Goal: Task Accomplishment & Management: Manage account settings

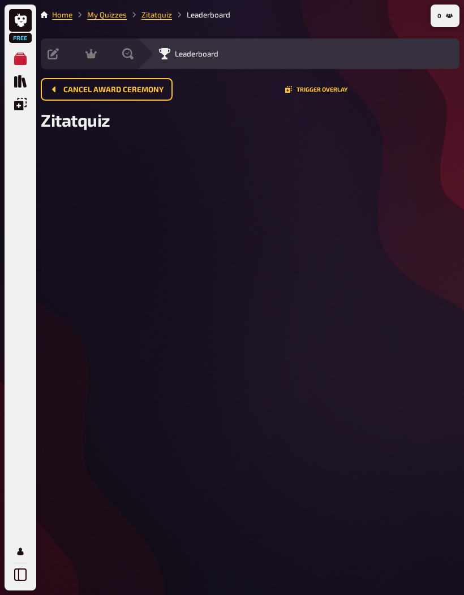
click at [98, 97] on button "Cancel award ceremony" at bounding box center [107, 89] width 132 height 23
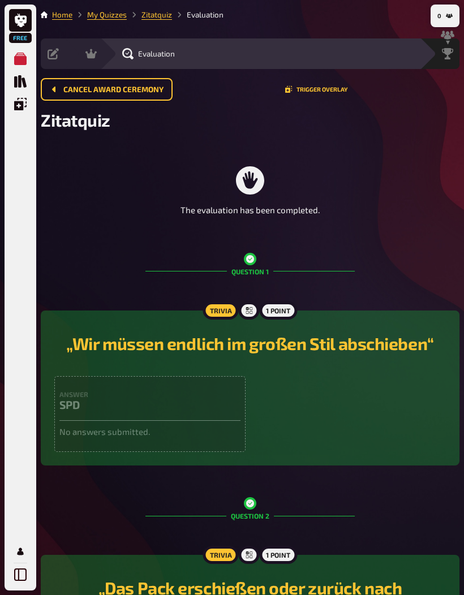
click at [147, 95] on button "Cancel award ceremony" at bounding box center [107, 89] width 132 height 23
click at [73, 89] on span "Cancel award ceremony" at bounding box center [113, 90] width 100 height 8
click at [82, 81] on button "Cancel award ceremony" at bounding box center [107, 89] width 132 height 23
click at [166, 18] on link "Zitatquiz" at bounding box center [156, 14] width 31 height 9
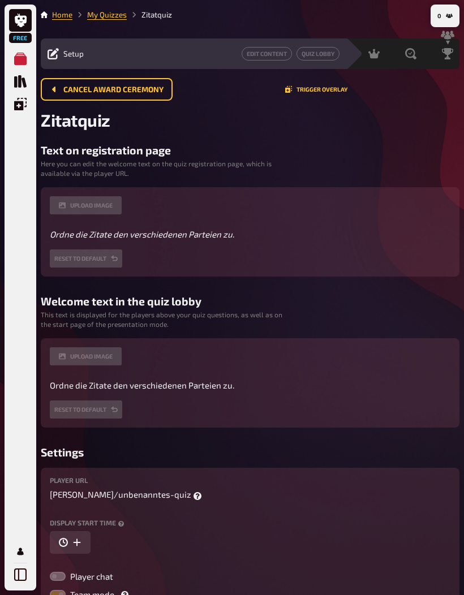
click at [80, 49] on span "Setup" at bounding box center [73, 53] width 20 height 9
click at [66, 48] on div "Setup" at bounding box center [66, 53] width 36 height 11
click at [67, 62] on div "Setup Edit Content Quiz Lobby" at bounding box center [193, 53] width 305 height 31
click at [62, 52] on div "Setup" at bounding box center [66, 53] width 36 height 11
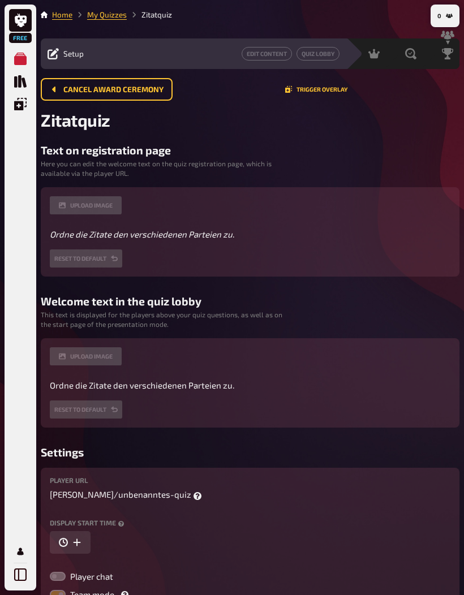
click at [141, 96] on button "Cancel award ceremony" at bounding box center [107, 89] width 132 height 23
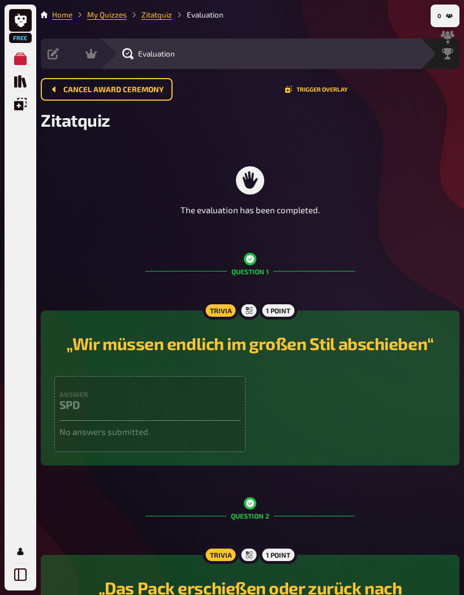
click at [124, 90] on span "Cancel award ceremony" at bounding box center [113, 90] width 100 height 8
click at [58, 92] on icon "Cancel award ceremony" at bounding box center [54, 89] width 9 height 9
click at [60, 89] on button "Cancel award ceremony" at bounding box center [107, 89] width 132 height 23
click at [59, 89] on button "Cancel award ceremony" at bounding box center [107, 89] width 132 height 23
click at [70, 94] on button "Cancel award ceremony" at bounding box center [107, 89] width 132 height 23
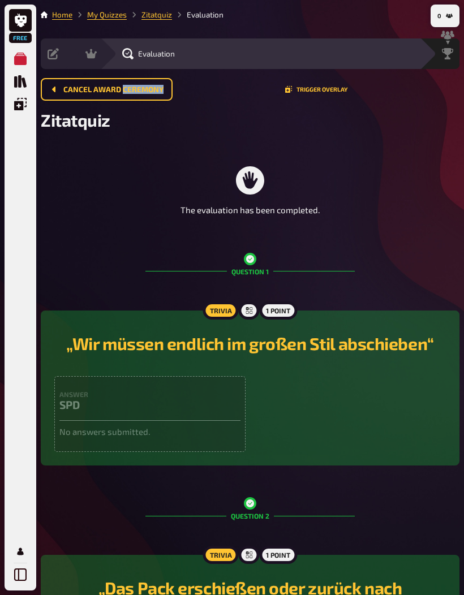
click at [73, 97] on button "Cancel award ceremony" at bounding box center [107, 89] width 132 height 23
click at [104, 96] on button "Cancel award ceremony" at bounding box center [107, 89] width 132 height 23
click at [152, 17] on link "Zitatquiz" at bounding box center [156, 14] width 31 height 9
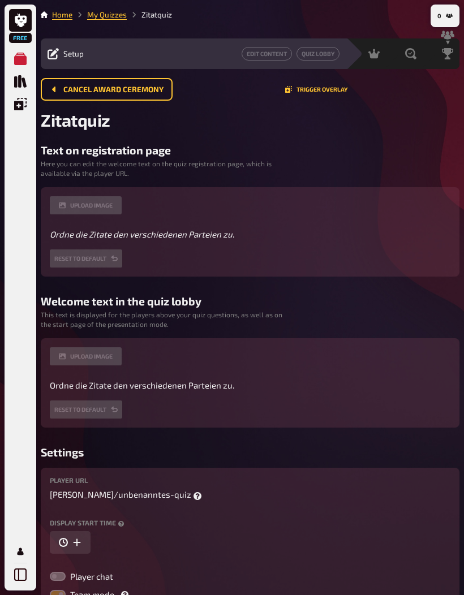
click at [58, 15] on link "Home" at bounding box center [62, 14] width 20 height 9
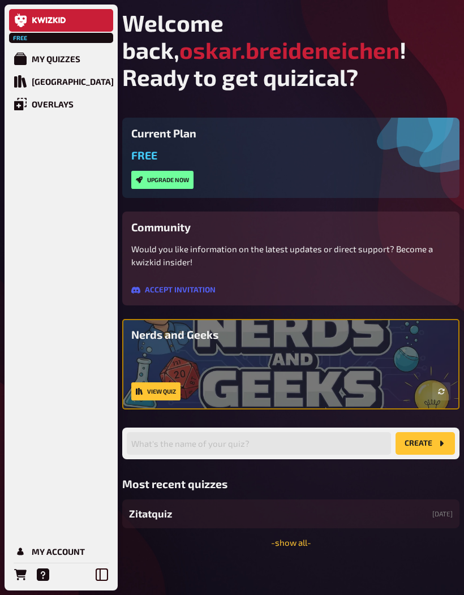
click at [37, 62] on div "My Quizzes" at bounding box center [56, 59] width 49 height 10
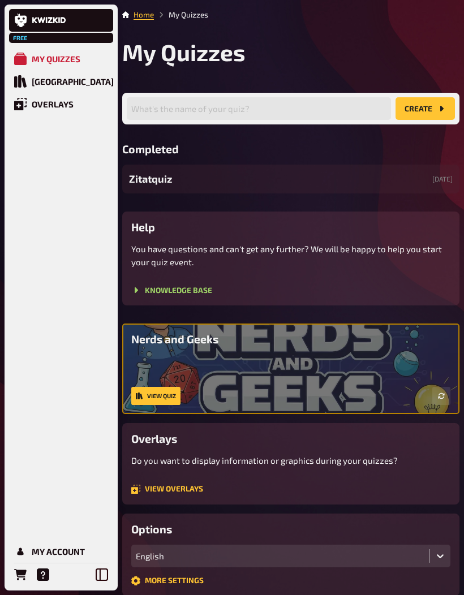
click at [353, 187] on div "Zitatquiz 24/09/2025" at bounding box center [290, 179] width 337 height 29
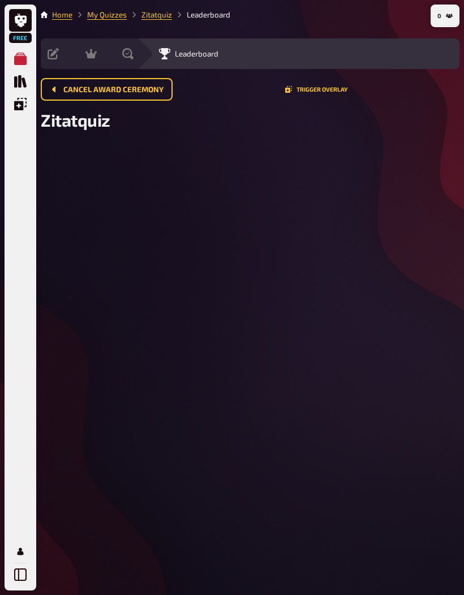
click at [64, 87] on span "Cancel award ceremony" at bounding box center [113, 90] width 100 height 8
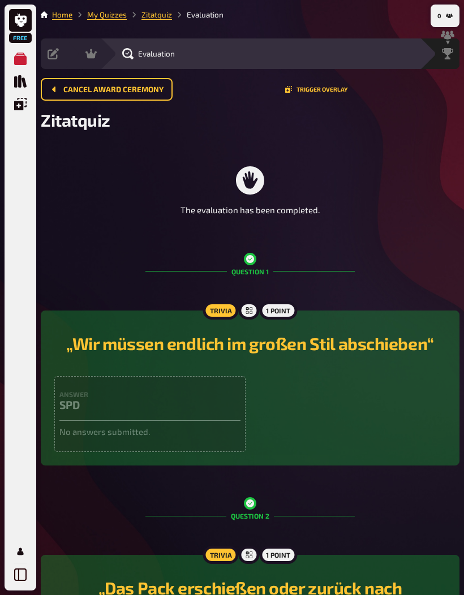
click at [81, 90] on span "Cancel award ceremony" at bounding box center [113, 90] width 100 height 8
click at [146, 54] on span "Evaluation" at bounding box center [156, 53] width 37 height 9
click at [93, 59] on div "Hosting undefined" at bounding box center [81, 53] width 37 height 31
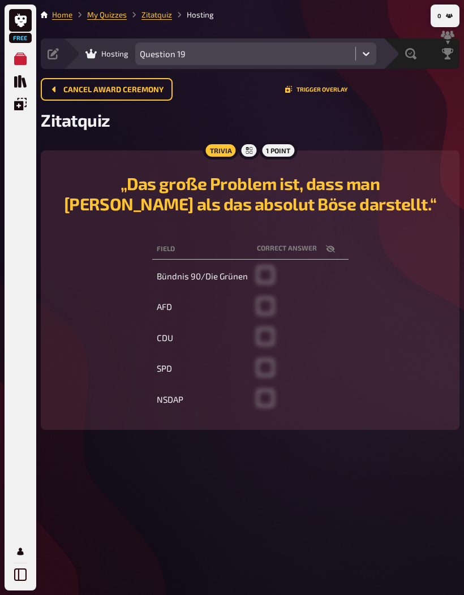
click at [125, 87] on span "Cancel award ceremony" at bounding box center [113, 90] width 100 height 8
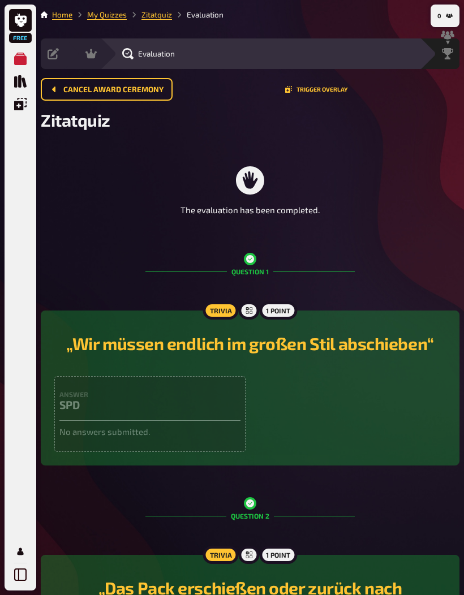
click at [119, 88] on span "Cancel award ceremony" at bounding box center [113, 90] width 100 height 8
click at [113, 88] on span "Cancel award ceremony" at bounding box center [113, 90] width 100 height 8
click at [109, 86] on span "Cancel award ceremony" at bounding box center [113, 90] width 100 height 8
click at [58, 95] on button "Cancel award ceremony" at bounding box center [107, 89] width 132 height 23
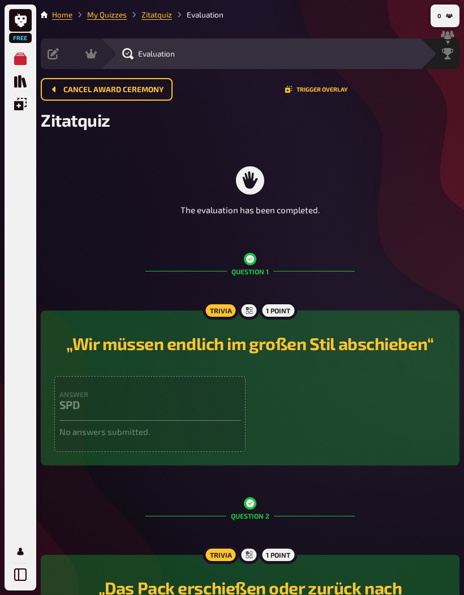
click at [58, 95] on button "Cancel award ceremony" at bounding box center [107, 89] width 132 height 23
click at [64, 92] on span "Cancel award ceremony" at bounding box center [113, 90] width 100 height 8
click at [58, 88] on icon "Cancel award ceremony" at bounding box center [54, 89] width 9 height 9
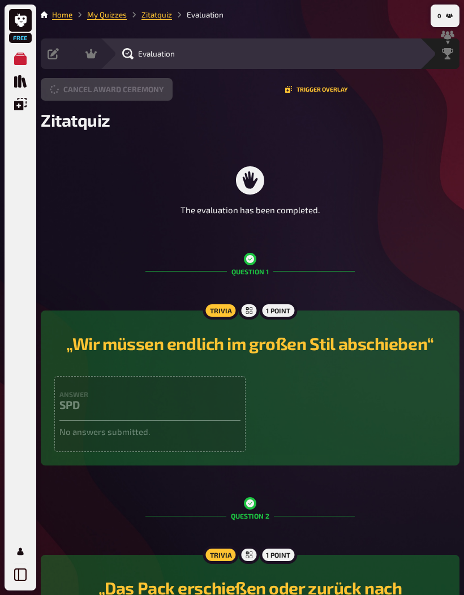
click at [49, 98] on button "Cancel award ceremony" at bounding box center [107, 89] width 132 height 23
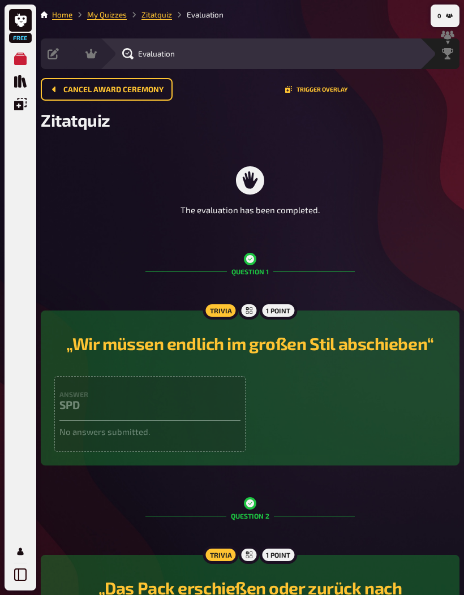
click at [49, 98] on button "Cancel award ceremony" at bounding box center [107, 89] width 132 height 23
click at [52, 94] on button "Cancel award ceremony" at bounding box center [107, 89] width 132 height 23
click at [63, 84] on button "Cancel award ceremony" at bounding box center [107, 89] width 132 height 23
click at [67, 98] on button "Cancel award ceremony" at bounding box center [107, 89] width 132 height 23
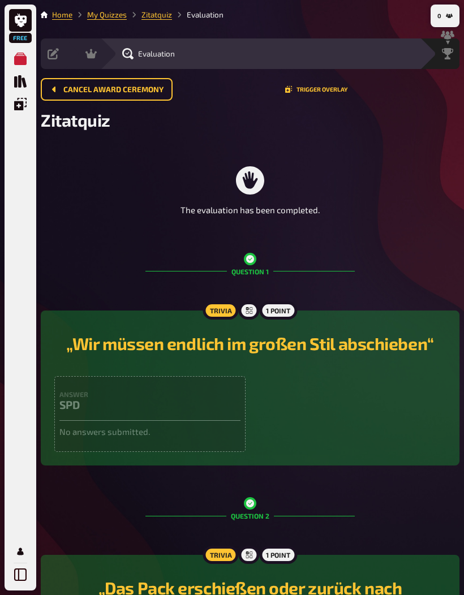
click at [54, 97] on button "Cancel award ceremony" at bounding box center [107, 89] width 132 height 23
click at [97, 83] on button "Cancel award ceremony" at bounding box center [107, 89] width 132 height 23
click at [100, 79] on button "Cancel award ceremony" at bounding box center [107, 89] width 132 height 23
click at [59, 55] on div "Setup" at bounding box center [53, 53] width 11 height 11
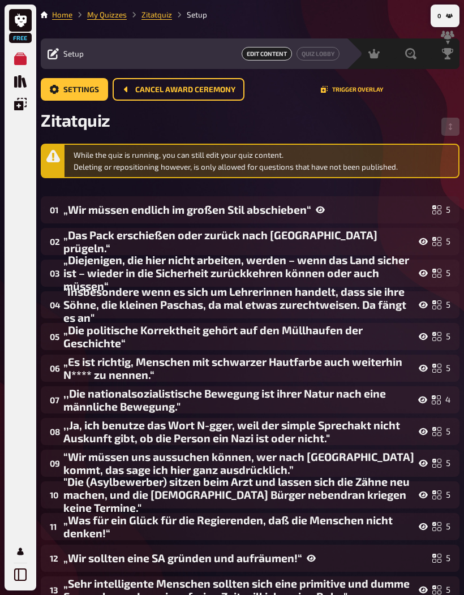
click at [157, 84] on button "Cancel award ceremony" at bounding box center [179, 89] width 132 height 23
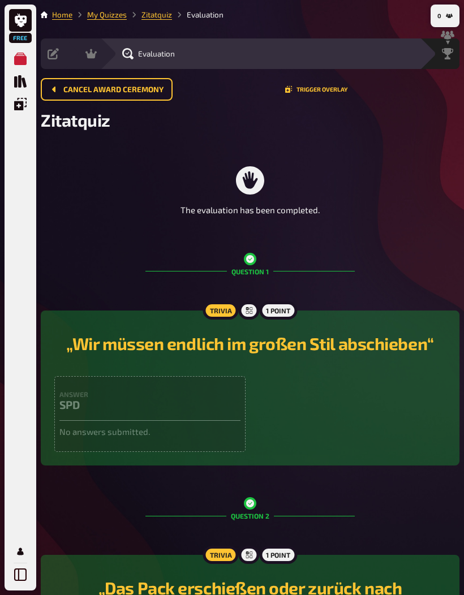
click at [128, 90] on span "Cancel award ceremony" at bounding box center [113, 90] width 100 height 8
click at [90, 94] on button "Cancel award ceremony" at bounding box center [107, 89] width 132 height 23
click at [87, 93] on span "Cancel award ceremony" at bounding box center [113, 90] width 100 height 8
click at [89, 94] on button "Cancel award ceremony" at bounding box center [107, 89] width 132 height 23
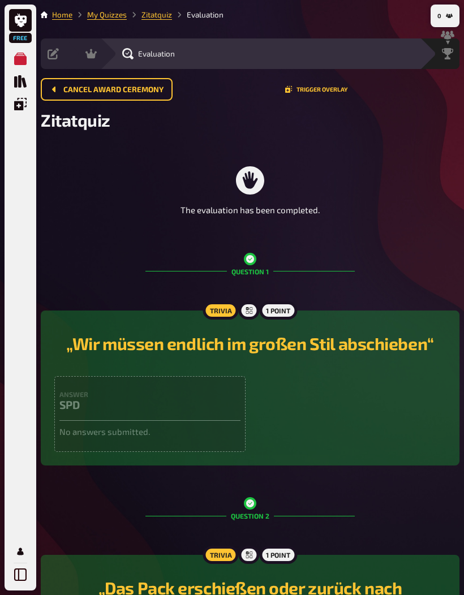
click at [88, 94] on button "Cancel award ceremony" at bounding box center [107, 89] width 132 height 23
click at [76, 99] on button "Cancel award ceremony" at bounding box center [107, 89] width 132 height 23
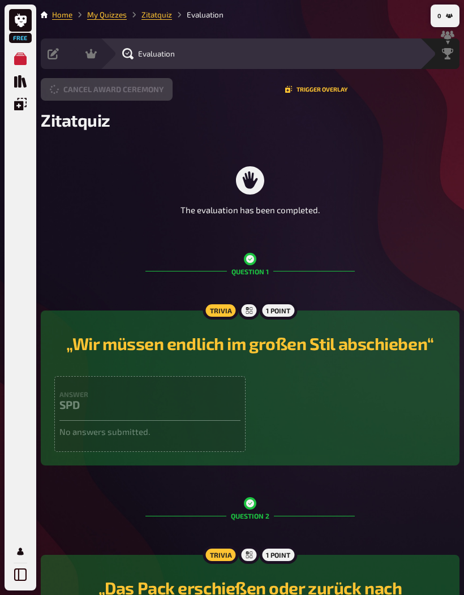
click at [80, 102] on div "Cancel award ceremony Trigger Overlay" at bounding box center [250, 94] width 419 height 32
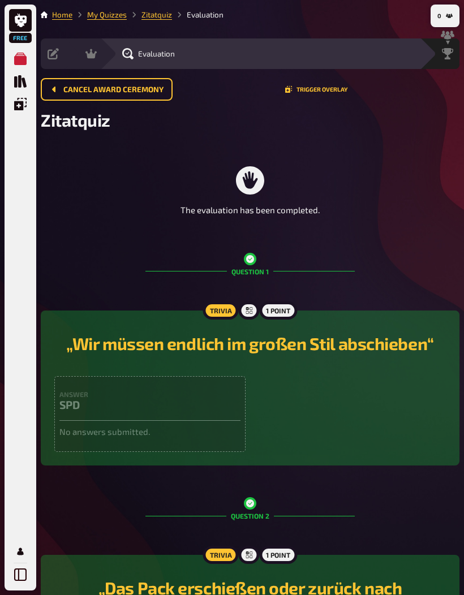
click at [75, 97] on button "Cancel award ceremony" at bounding box center [107, 89] width 132 height 23
click at [75, 96] on button "Cancel award ceremony" at bounding box center [107, 89] width 132 height 23
click at [80, 88] on span "Cancel award ceremony" at bounding box center [113, 90] width 100 height 8
click at [224, 15] on nav "Home My Quizzes Zitatquiz Evaluation" at bounding box center [250, 14] width 419 height 11
click at [214, 15] on li "Evaluation" at bounding box center [197, 14] width 51 height 11
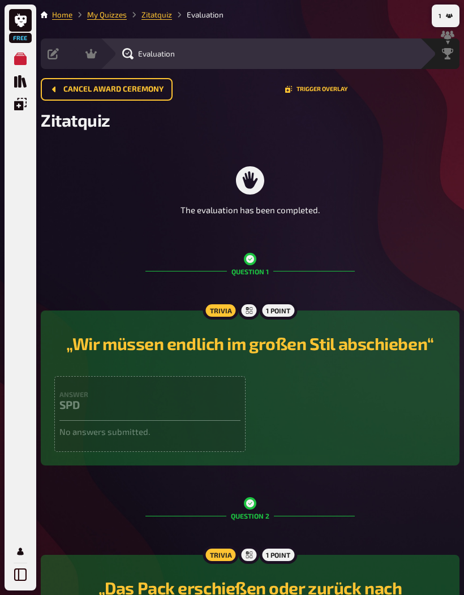
click at [157, 89] on span "Cancel award ceremony" at bounding box center [113, 90] width 100 height 8
click at [149, 90] on span "Cancel award ceremony" at bounding box center [113, 90] width 100 height 8
click at [149, 89] on span "Cancel award ceremony" at bounding box center [113, 90] width 100 height 8
click at [141, 90] on span "Cancel award ceremony" at bounding box center [113, 90] width 100 height 8
click at [53, 63] on div "Setup Edit Content Quiz Lobby" at bounding box center [52, 53] width 23 height 31
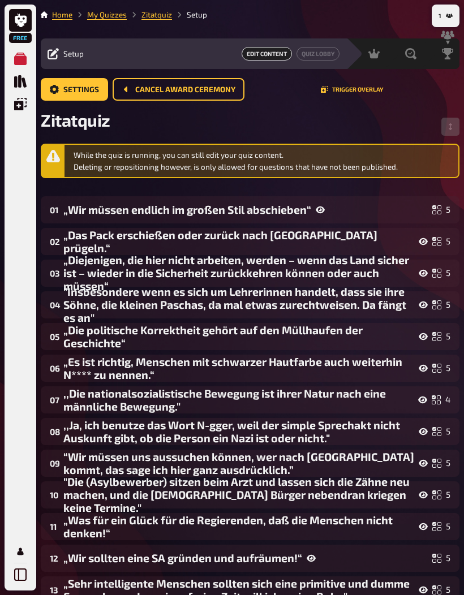
click at [148, 100] on button "Cancel award ceremony" at bounding box center [179, 89] width 132 height 23
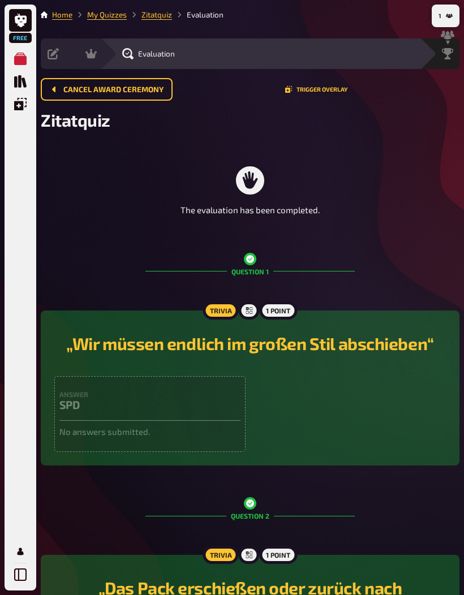
click at [132, 88] on span "Cancel award ceremony" at bounding box center [113, 90] width 100 height 8
click at [259, 204] on p "The evaluation has been completed." at bounding box center [249, 210] width 139 height 13
click at [276, 211] on p "The evaluation has been completed." at bounding box center [249, 210] width 139 height 13
click at [131, 96] on button "Cancel award ceremony" at bounding box center [107, 89] width 132 height 23
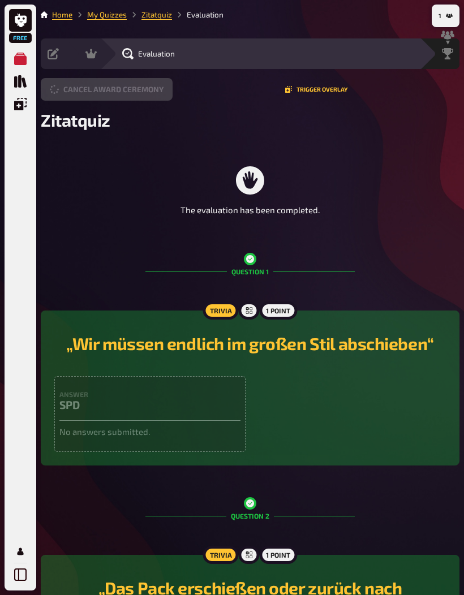
click at [131, 96] on button "Cancel award ceremony" at bounding box center [107, 89] width 132 height 23
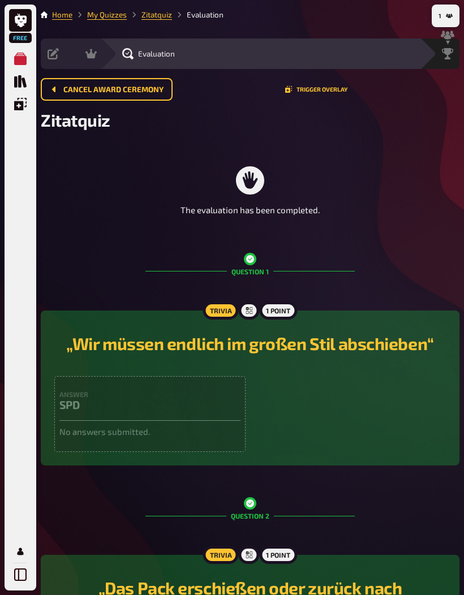
click at [140, 98] on button "Cancel award ceremony" at bounding box center [107, 89] width 132 height 23
click at [128, 100] on button "Cancel award ceremony" at bounding box center [107, 89] width 132 height 23
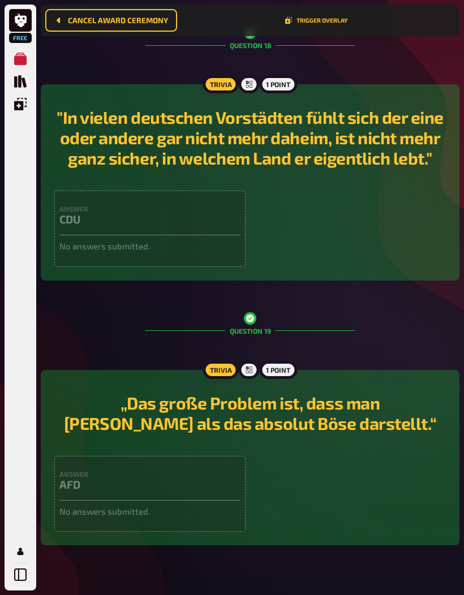
scroll to position [5085, 0]
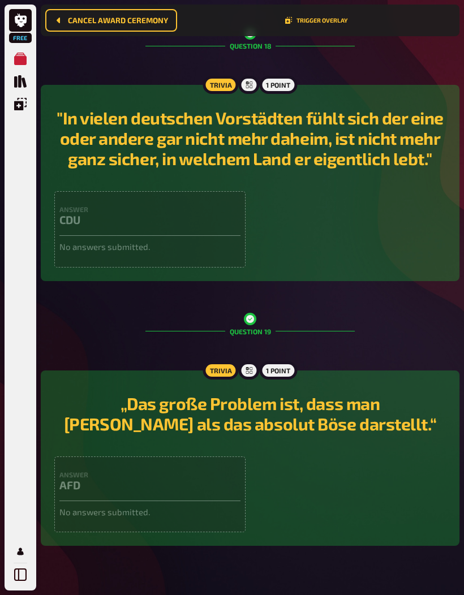
click at [25, 103] on icon "Overlays" at bounding box center [20, 104] width 12 height 12
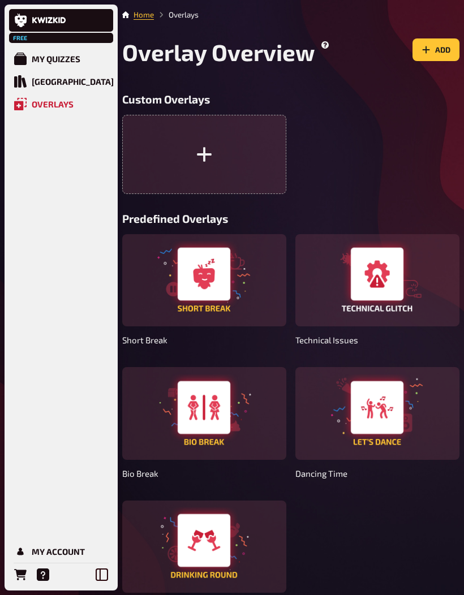
click at [20, 80] on icon "Quiz Library" at bounding box center [20, 81] width 12 height 12
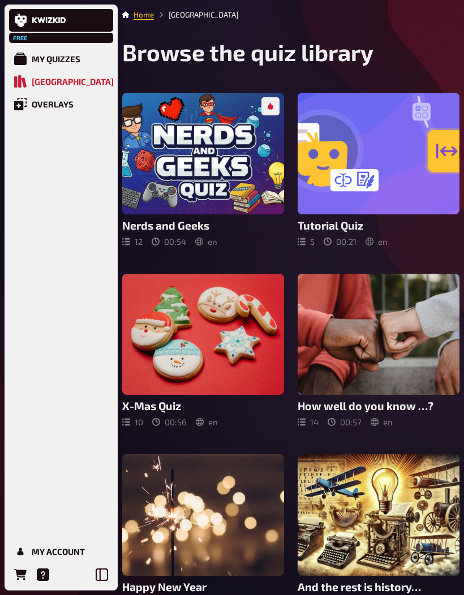
click at [28, 82] on link "[GEOGRAPHIC_DATA]" at bounding box center [61, 81] width 104 height 23
click at [28, 81] on link "[GEOGRAPHIC_DATA]" at bounding box center [61, 81] width 104 height 23
click at [29, 63] on link "My Quizzes" at bounding box center [61, 59] width 104 height 23
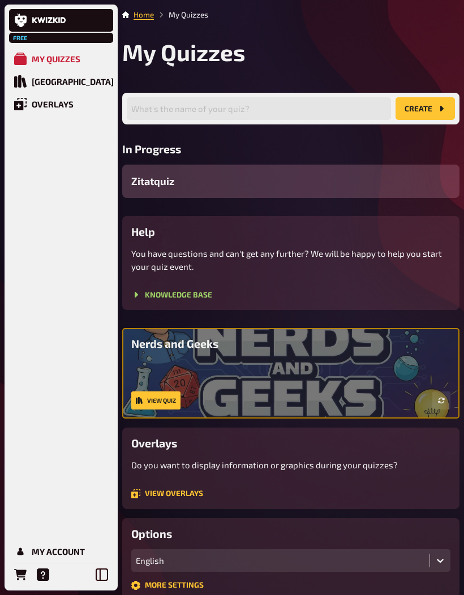
click at [31, 59] on link "My Quizzes" at bounding box center [61, 59] width 104 height 23
click at [33, 60] on div "My Quizzes" at bounding box center [56, 59] width 49 height 10
click at [27, 58] on link "My Quizzes" at bounding box center [61, 59] width 104 height 23
click at [27, 56] on link "My Quizzes" at bounding box center [61, 59] width 104 height 23
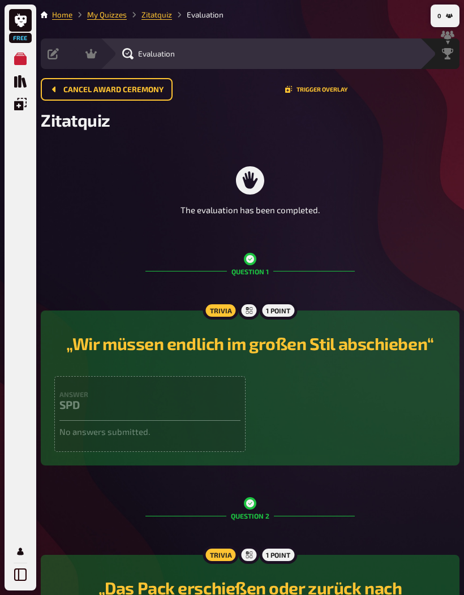
click at [331, 91] on button "Trigger Overlay" at bounding box center [316, 89] width 62 height 7
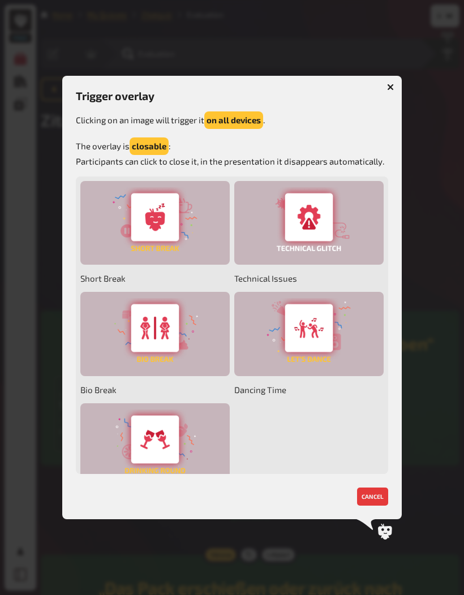
click at [393, 84] on icon "button" at bounding box center [390, 87] width 7 height 7
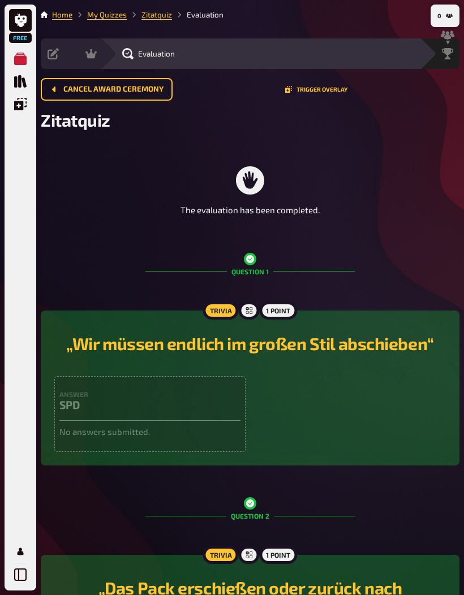
click at [63, 10] on link "Home" at bounding box center [62, 14] width 20 height 9
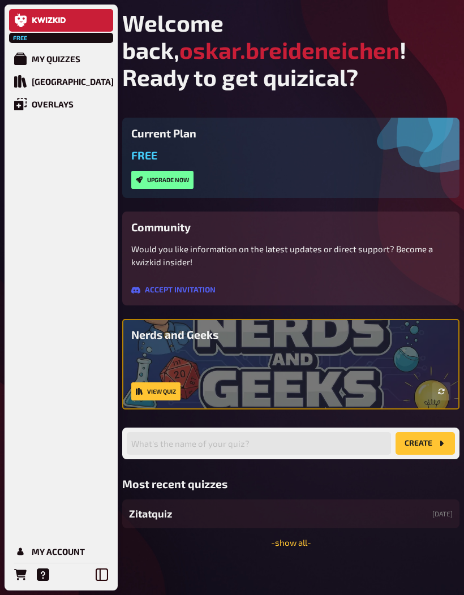
click at [35, 55] on div "My Quizzes" at bounding box center [56, 59] width 49 height 10
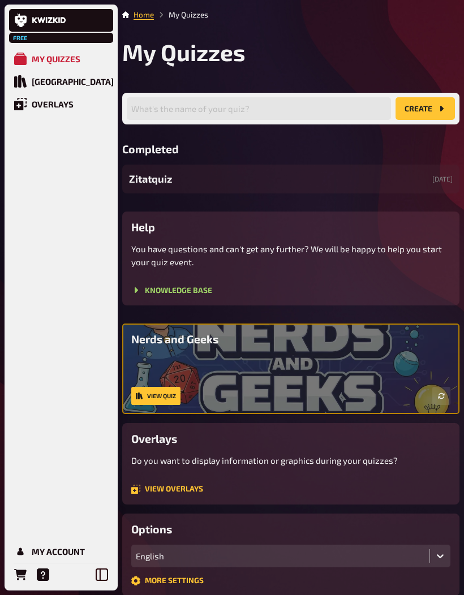
click at [372, 187] on div "Zitatquiz [DATE]" at bounding box center [290, 179] width 337 height 29
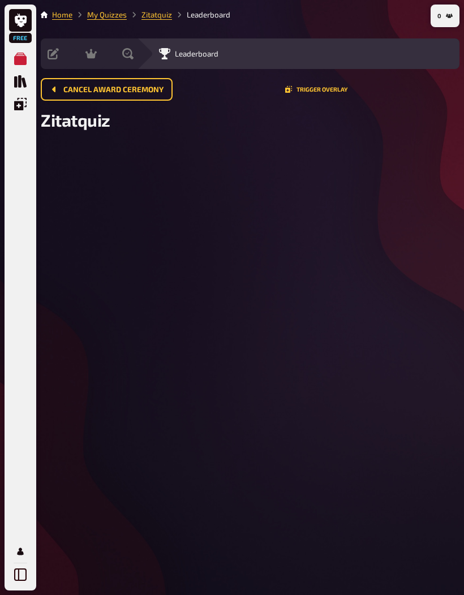
click at [201, 58] on span "Leaderboard" at bounding box center [197, 53] width 44 height 9
click at [180, 55] on span "Leaderboard" at bounding box center [197, 53] width 44 height 9
click at [130, 54] on icon at bounding box center [127, 53] width 11 height 11
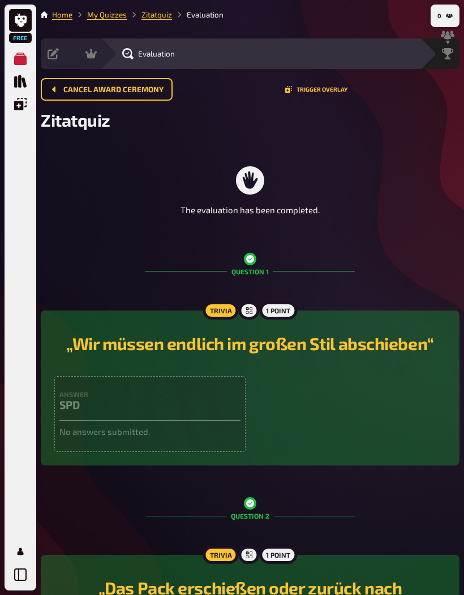
click at [74, 92] on span "Cancel award ceremony" at bounding box center [113, 90] width 100 height 8
click at [70, 86] on span "Cancel award ceremony" at bounding box center [113, 90] width 100 height 8
click at [69, 82] on button "Cancel award ceremony" at bounding box center [107, 89] width 132 height 23
click at [445, 61] on div "Leaderboard" at bounding box center [440, 53] width 40 height 31
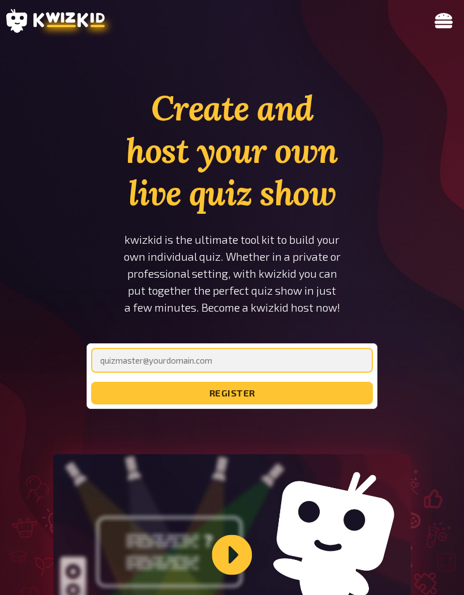
click at [339, 348] on input "email" at bounding box center [232, 360] width 282 height 25
type input "oskar.breideneichen@gmail.com"
click at [334, 382] on button "register" at bounding box center [232, 393] width 282 height 23
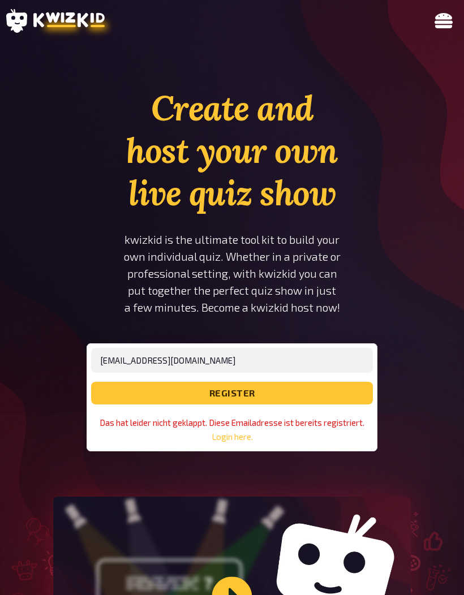
click at [242, 432] on link "Login here." at bounding box center [232, 437] width 41 height 10
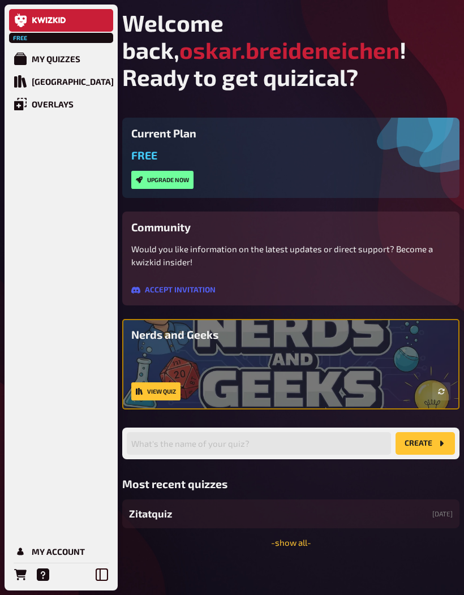
click at [41, 63] on div "My Quizzes" at bounding box center [56, 59] width 49 height 10
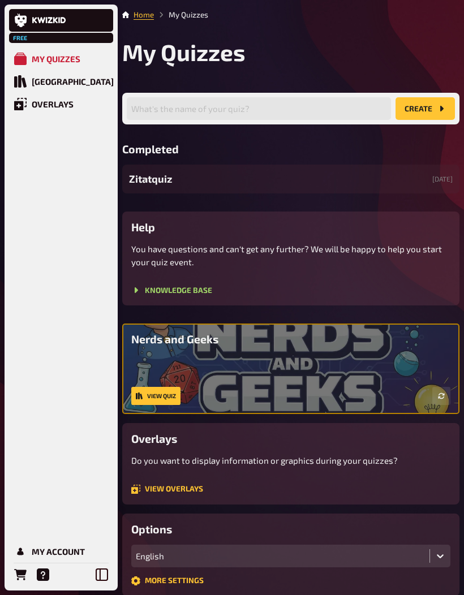
click at [348, 184] on div "Zitatquiz [DATE]" at bounding box center [290, 179] width 337 height 29
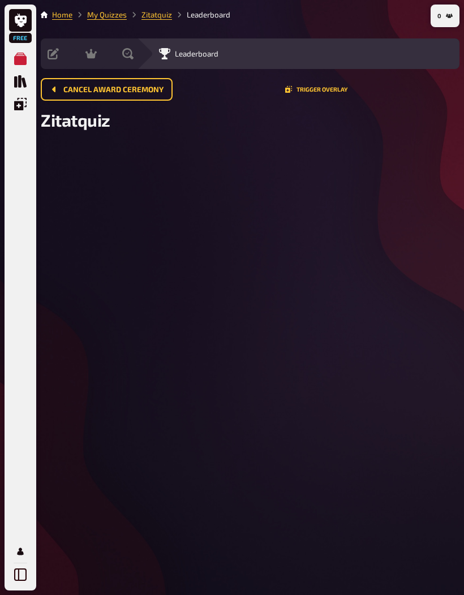
click at [86, 93] on span "Cancel award ceremony" at bounding box center [113, 90] width 100 height 8
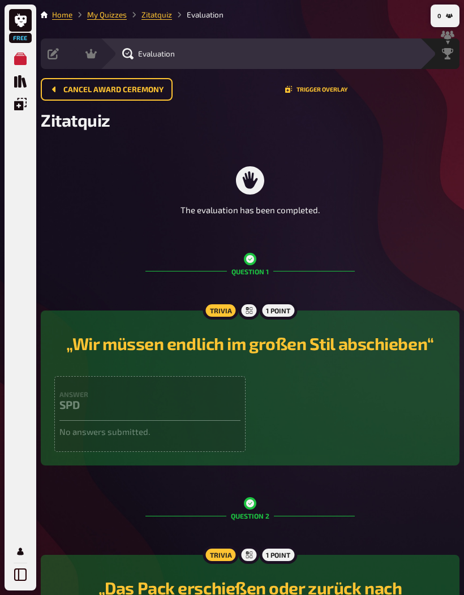
click at [74, 83] on button "Cancel award ceremony" at bounding box center [107, 89] width 132 height 23
click at [77, 87] on span "Cancel award ceremony" at bounding box center [113, 90] width 100 height 8
click at [68, 86] on span "Cancel award ceremony" at bounding box center [113, 90] width 100 height 8
click at [67, 86] on span "Cancel award ceremony" at bounding box center [113, 90] width 100 height 8
click at [61, 79] on button "Cancel award ceremony" at bounding box center [107, 89] width 132 height 23
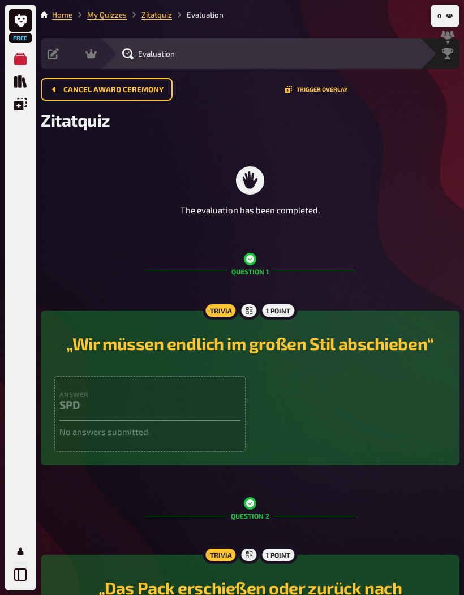
click at [60, 78] on button "Cancel award ceremony" at bounding box center [107, 89] width 132 height 23
click at [457, 51] on div "Leaderboard" at bounding box center [447, 53] width 24 height 11
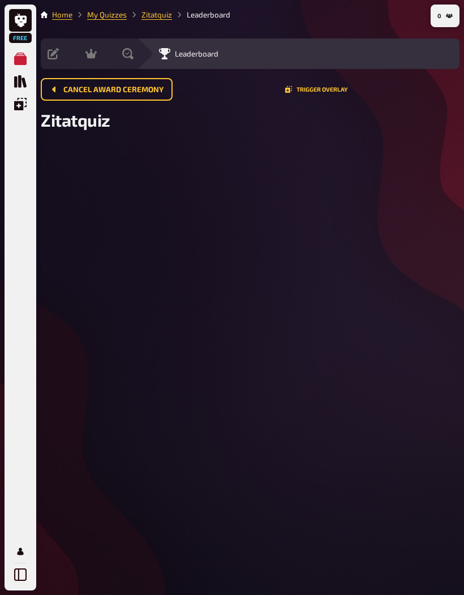
click at [213, 41] on div "Leaderboard" at bounding box center [298, 53] width 322 height 31
click at [61, 89] on button "Cancel award ceremony" at bounding box center [107, 89] width 132 height 23
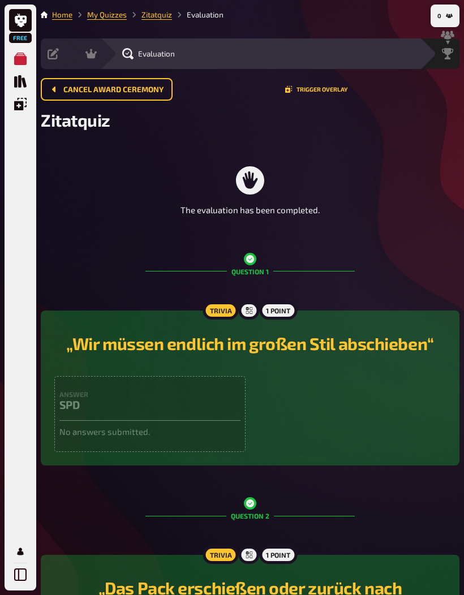
click at [334, 92] on button "Trigger Overlay" at bounding box center [316, 89] width 62 height 7
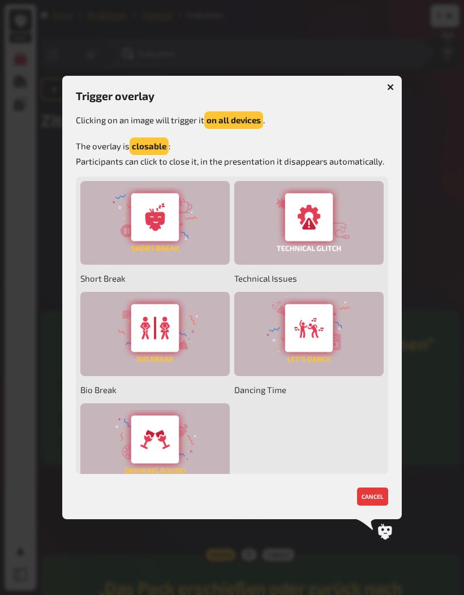
click at [381, 85] on button "button" at bounding box center [390, 87] width 18 height 18
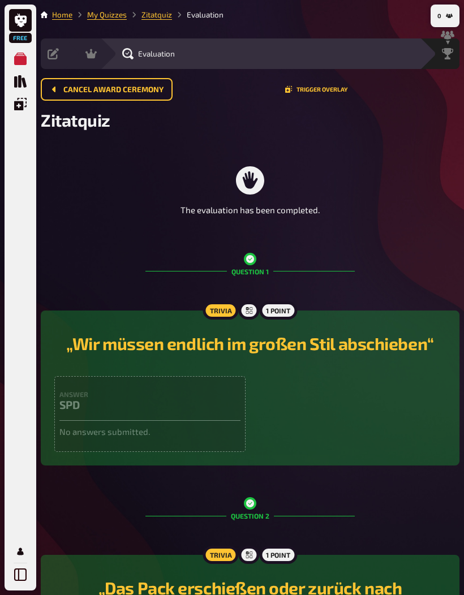
click at [192, 9] on li "Evaluation" at bounding box center [197, 14] width 51 height 11
click at [153, 12] on link "Zitatquiz" at bounding box center [156, 14] width 31 height 9
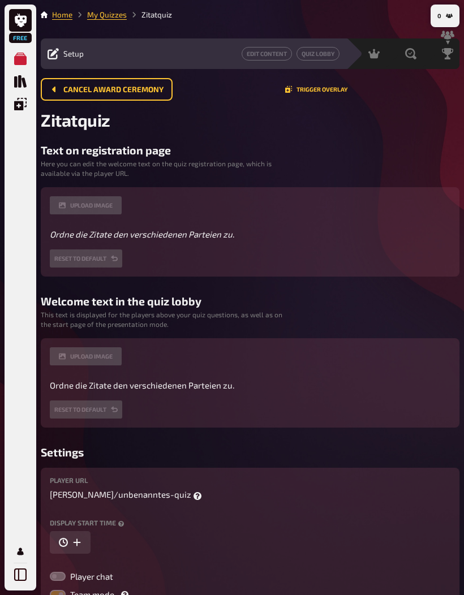
click at [326, 57] on link "Quiz Lobby" at bounding box center [317, 54] width 43 height 14
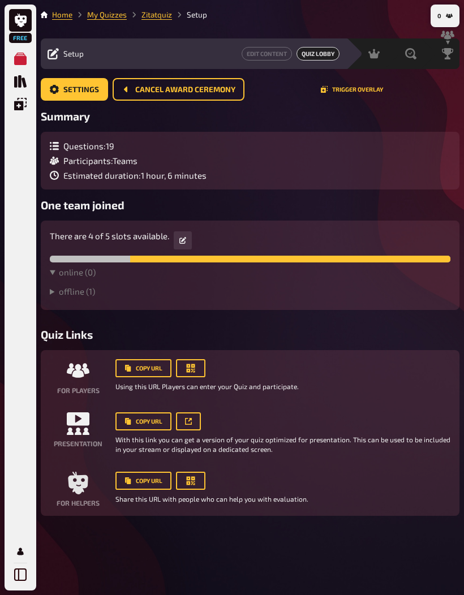
click at [284, 57] on link "Edit Content" at bounding box center [267, 54] width 50 height 14
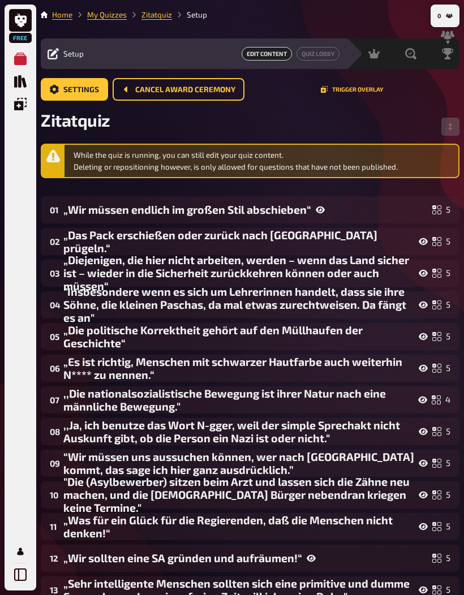
click at [448, 14] on icon "button" at bounding box center [449, 15] width 7 height 7
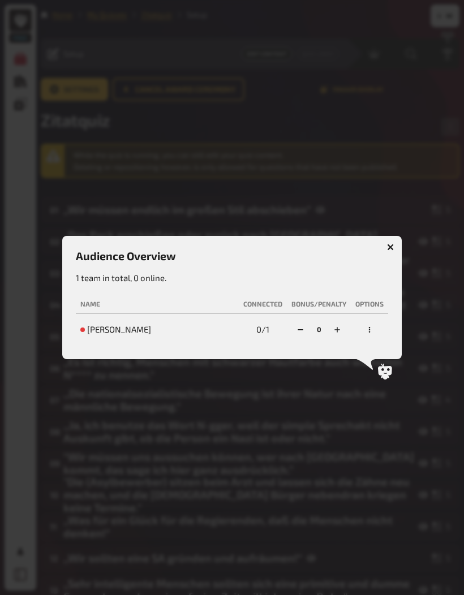
click at [440, 58] on div at bounding box center [232, 297] width 464 height 595
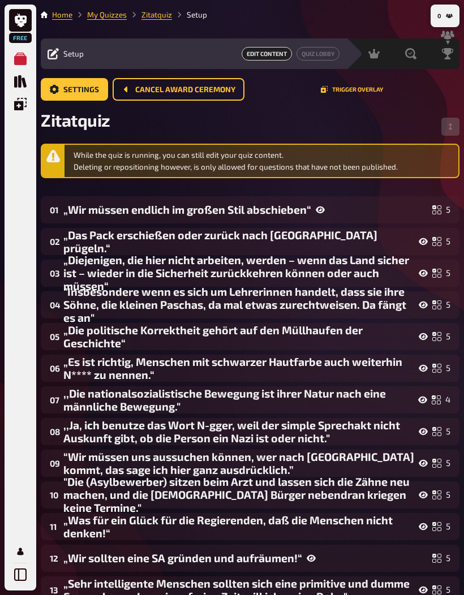
click at [445, 21] on button "0" at bounding box center [445, 16] width 24 height 18
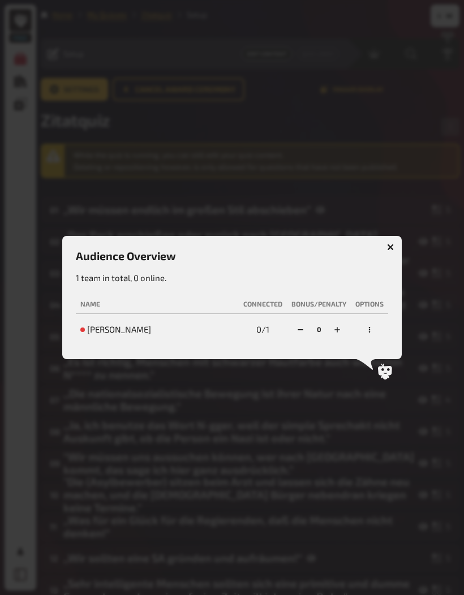
click at [369, 329] on icon "button" at bounding box center [370, 329] width 2 height 6
click at [368, 303] on div "ban permanently" at bounding box center [342, 302] width 72 height 11
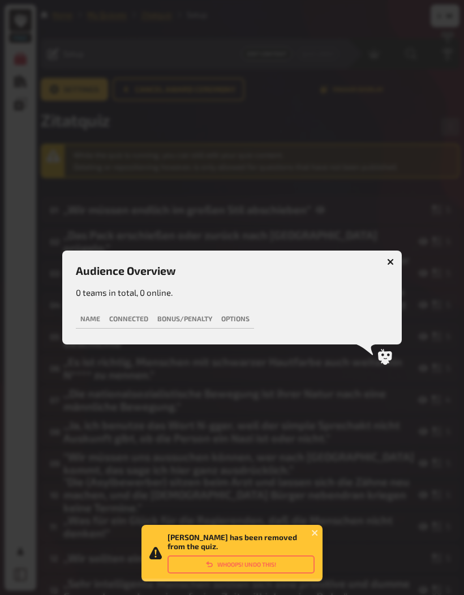
click at [382, 255] on button "button" at bounding box center [390, 262] width 18 height 18
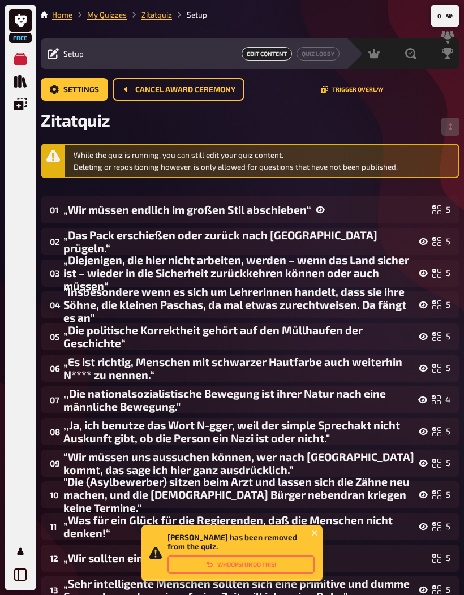
click at [376, 51] on div "Hosting undefined" at bounding box center [371, 53] width 21 height 11
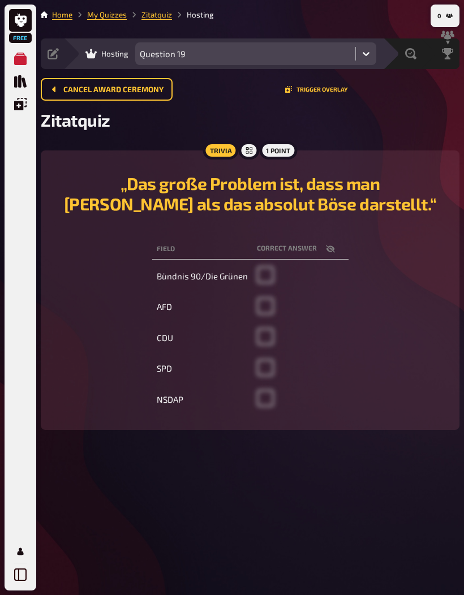
click at [64, 90] on span "Cancel award ceremony" at bounding box center [113, 90] width 100 height 8
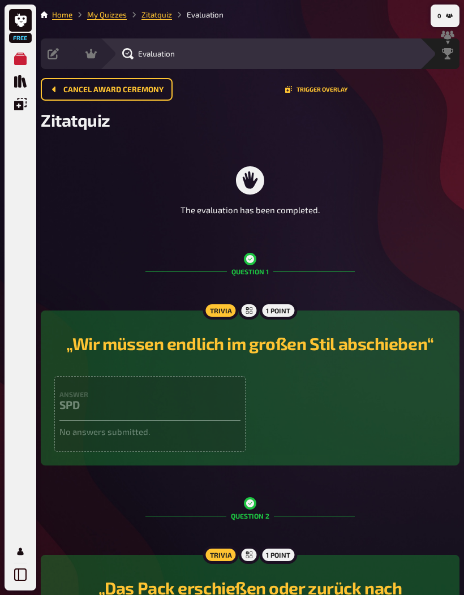
click at [100, 14] on link "My Quizzes" at bounding box center [107, 14] width 40 height 9
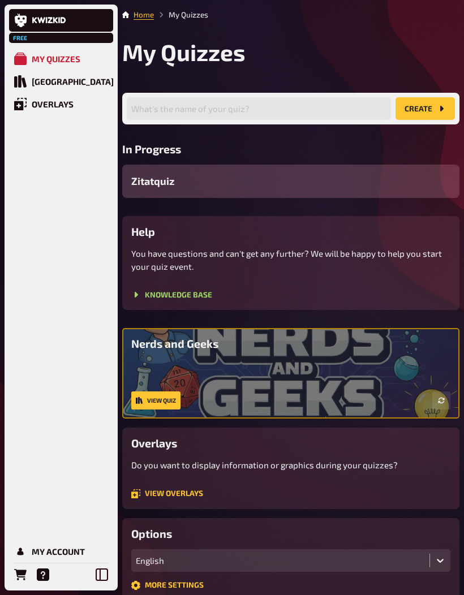
scroll to position [21, 0]
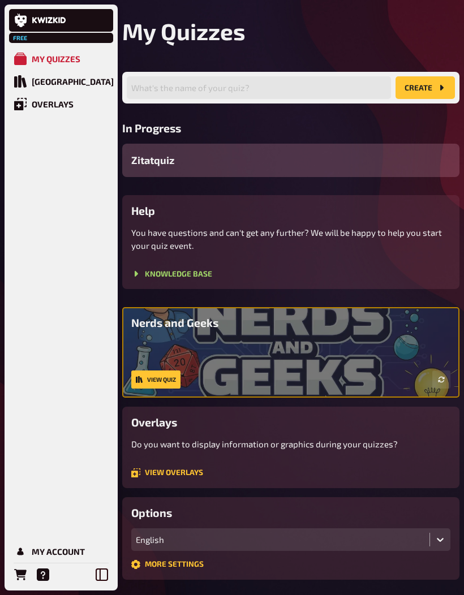
click at [390, 163] on div "Zitatquiz" at bounding box center [290, 160] width 337 height 33
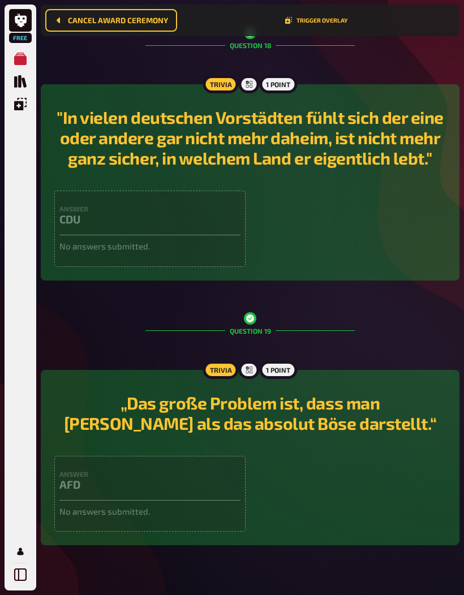
scroll to position [5085, 0]
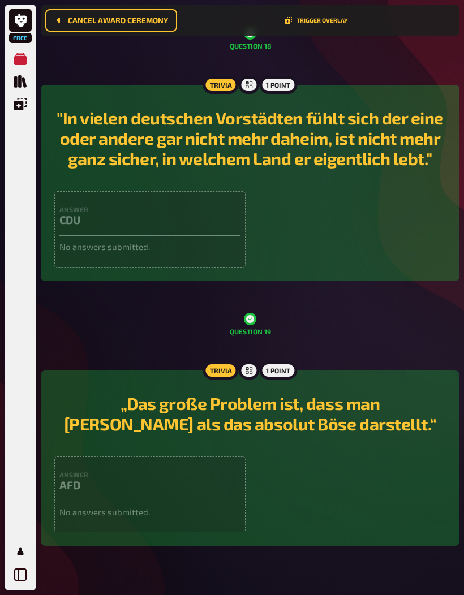
click at [370, 417] on h2 "„Das große Problem ist, dass man [PERSON_NAME] als das absolut Böse darstellt.“" at bounding box center [249, 413] width 391 height 41
click at [421, 232] on div "Answer CDU No answers submitted." at bounding box center [249, 229] width 391 height 76
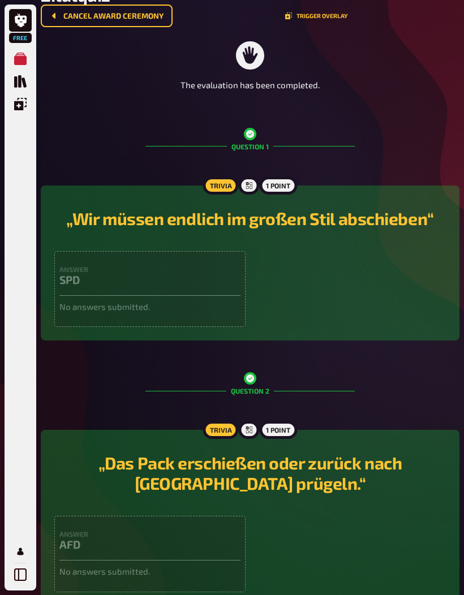
scroll to position [0, 0]
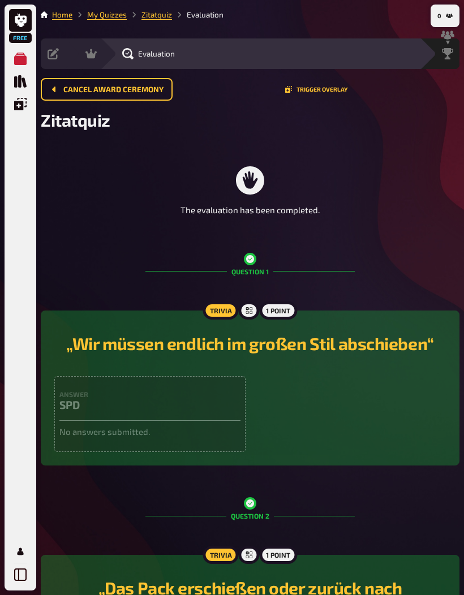
click at [447, 16] on icon "button" at bounding box center [449, 16] width 7 height 5
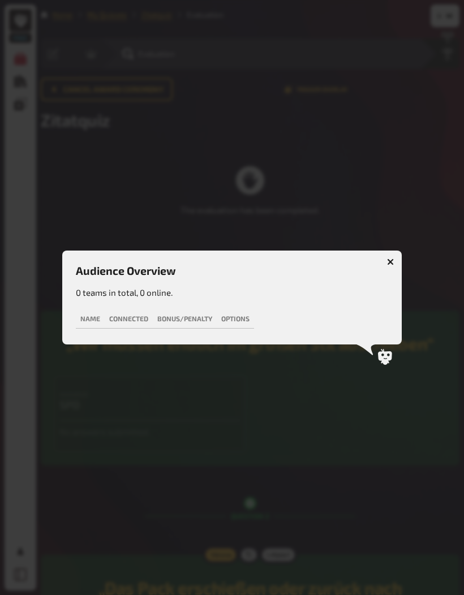
click at [386, 355] on icon at bounding box center [385, 357] width 14 height 16
click at [389, 261] on icon "button" at bounding box center [390, 262] width 11 height 11
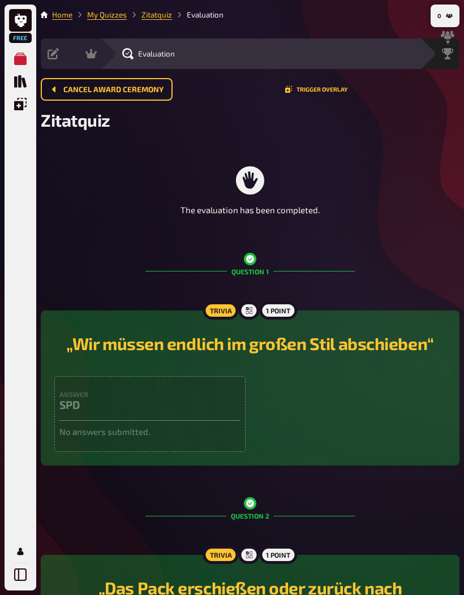
click at [51, 90] on icon "Cancel award ceremony" at bounding box center [54, 89] width 9 height 9
click at [459, 49] on div "Leaderboard" at bounding box center [447, 53] width 24 height 11
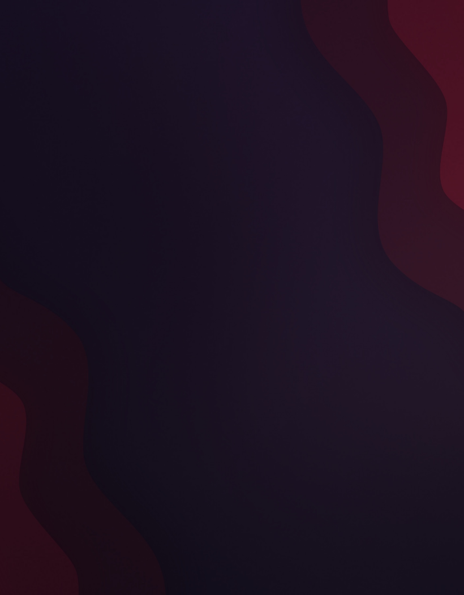
click at [333, 273] on div at bounding box center [232, 297] width 464 height 595
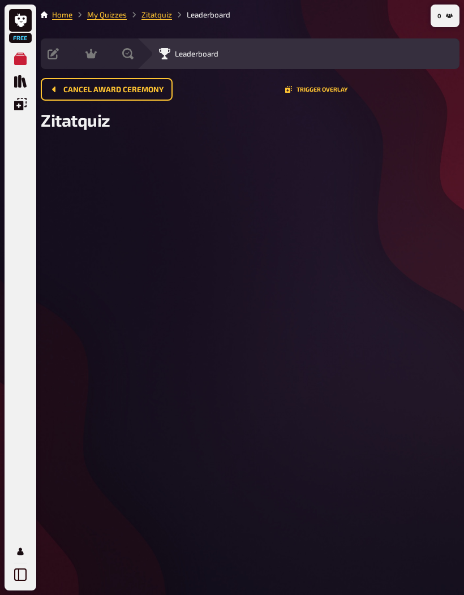
click at [156, 93] on span "Cancel award ceremony" at bounding box center [113, 90] width 100 height 8
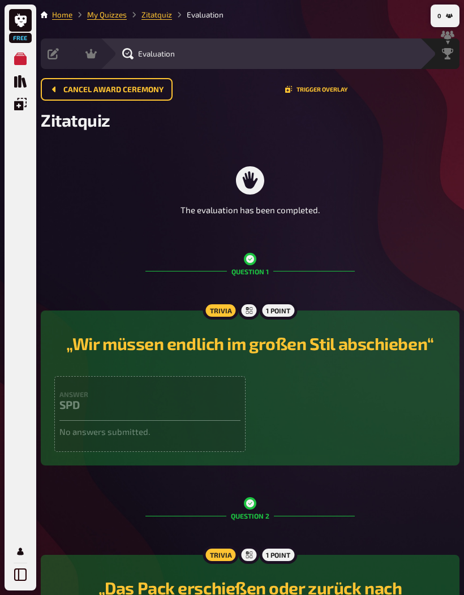
click at [160, 90] on span "Cancel award ceremony" at bounding box center [113, 90] width 100 height 8
click at [152, 92] on span "Cancel award ceremony" at bounding box center [113, 90] width 100 height 8
click at [163, 86] on button "Cancel award ceremony" at bounding box center [107, 89] width 132 height 23
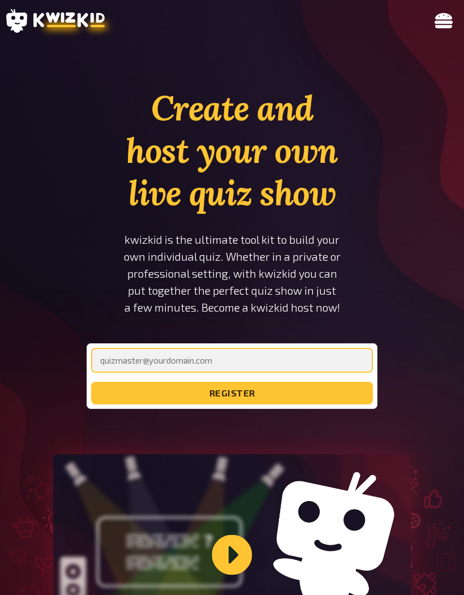
click at [315, 348] on input "email" at bounding box center [232, 360] width 282 height 25
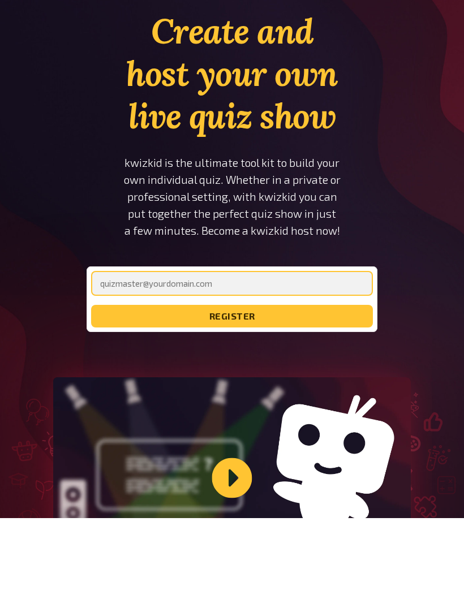
scroll to position [23, 0]
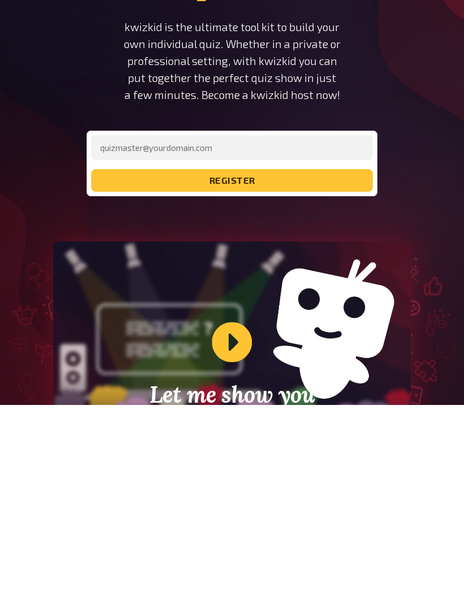
click at [407, 64] on section "Create and host your own live quiz show kwizkid is the ultimate tool kit to bui…" at bounding box center [231, 379] width 447 height 630
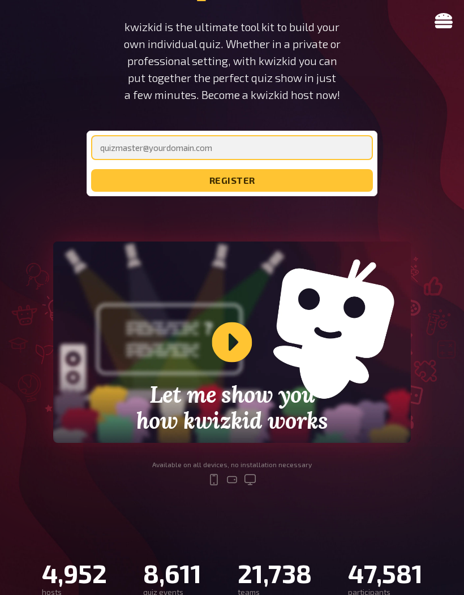
click at [311, 139] on input "email" at bounding box center [232, 147] width 282 height 25
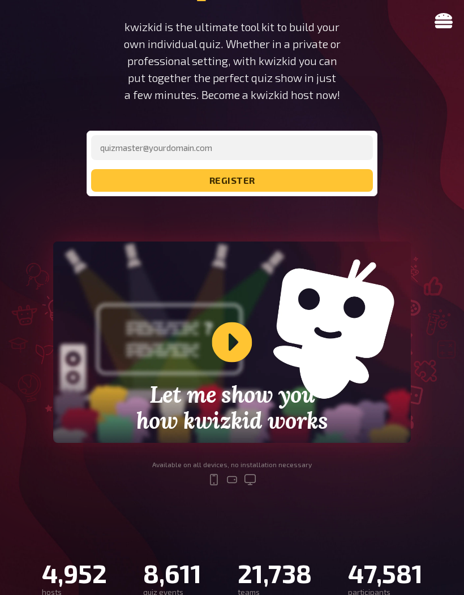
click at [300, 169] on button "register" at bounding box center [232, 180] width 282 height 23
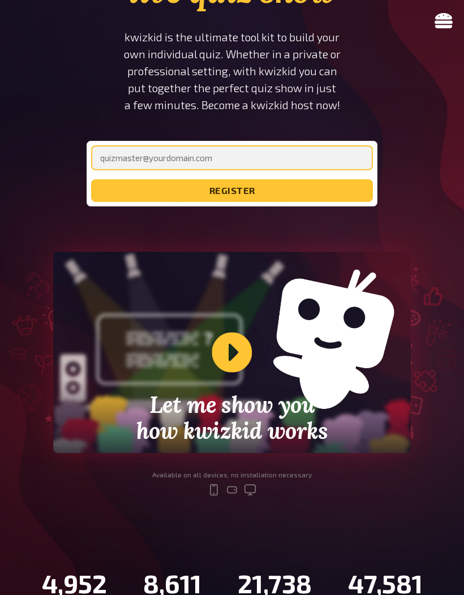
scroll to position [201, 0]
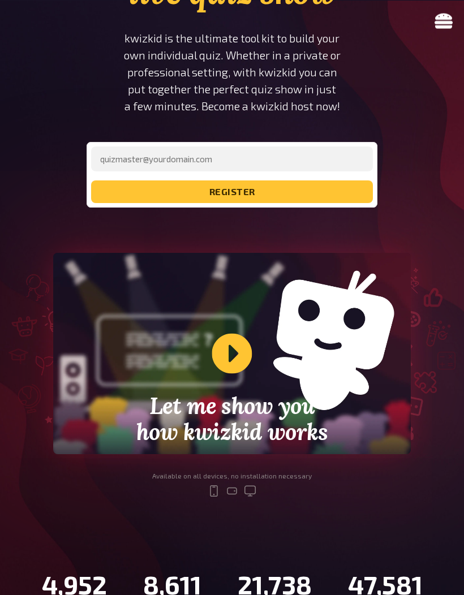
click at [443, 178] on section "Create and host your own live quiz show kwizkid is the ultimate tool kit to bui…" at bounding box center [231, 201] width 447 height 630
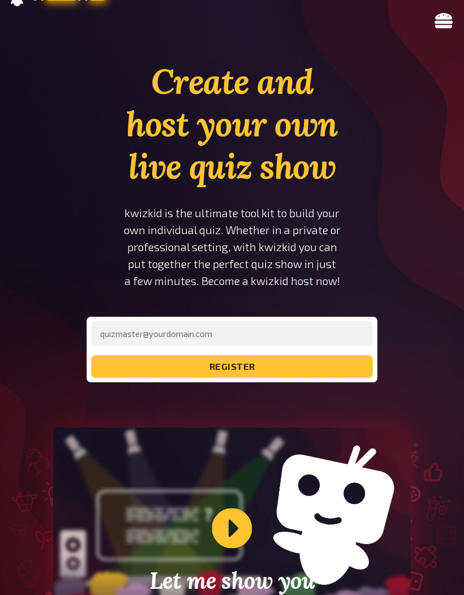
scroll to position [0, 0]
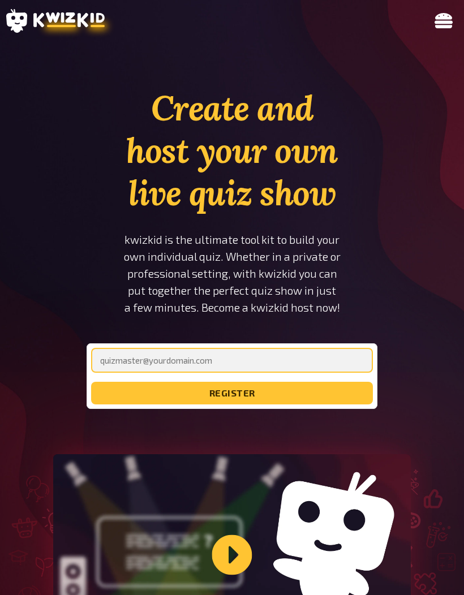
click at [129, 348] on input "email" at bounding box center [232, 360] width 282 height 25
click at [282, 382] on button "register" at bounding box center [232, 393] width 282 height 23
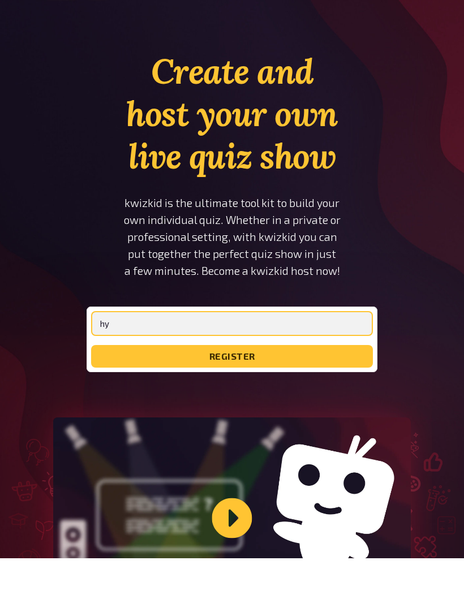
type input "h"
type input "oskar.breideneichen@gmail.com"
click at [343, 382] on button "register" at bounding box center [232, 393] width 282 height 23
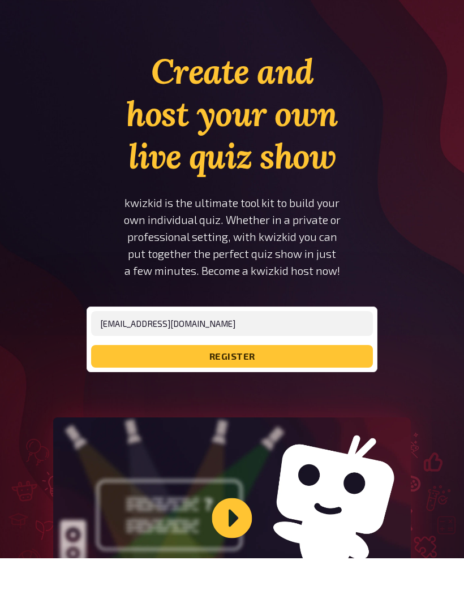
scroll to position [37, 0]
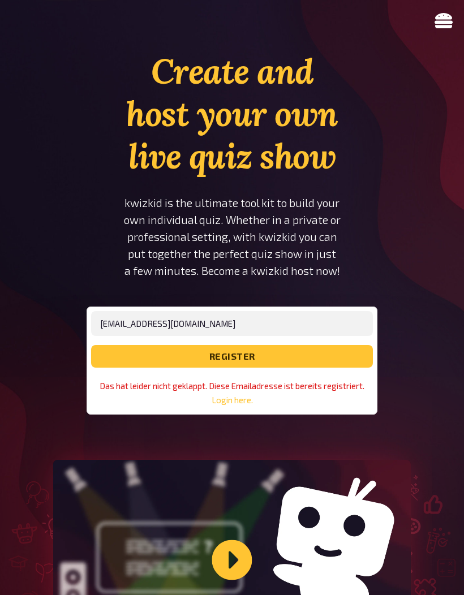
click at [234, 395] on link "Login here." at bounding box center [232, 400] width 41 height 10
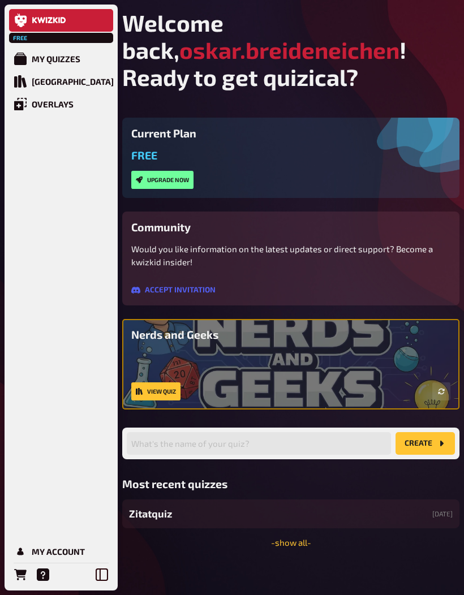
click at [48, 55] on div "My Quizzes" at bounding box center [56, 59] width 49 height 10
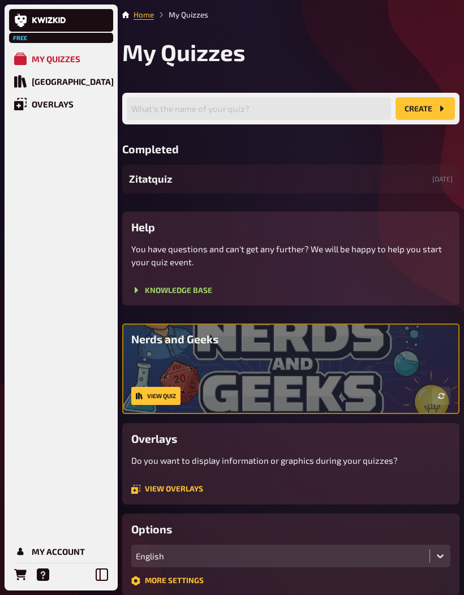
click at [369, 183] on div "Zitatquiz [DATE]" at bounding box center [290, 179] width 337 height 29
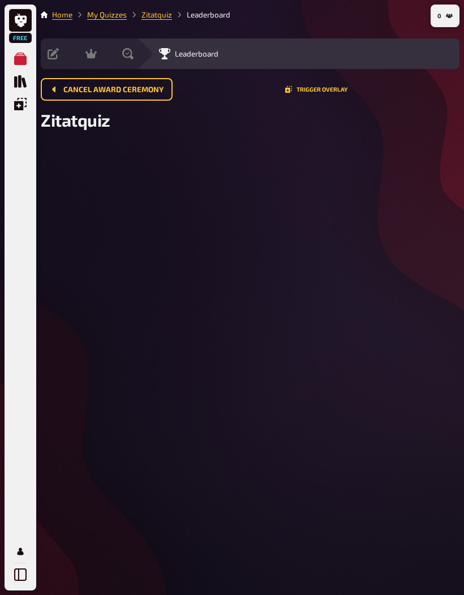
click at [203, 48] on div "Leaderboard" at bounding box center [188, 53] width 59 height 11
click at [193, 58] on span "Leaderboard" at bounding box center [197, 53] width 44 height 9
click at [176, 55] on span "Leaderboard" at bounding box center [197, 53] width 44 height 9
click at [58, 57] on icon at bounding box center [53, 53] width 11 height 11
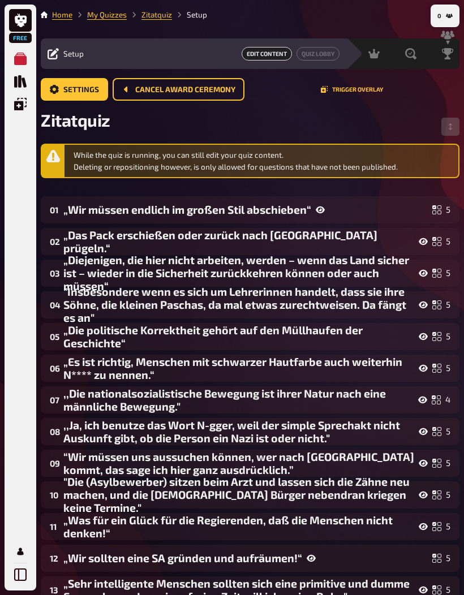
click at [131, 96] on button "Cancel award ceremony" at bounding box center [179, 89] width 132 height 23
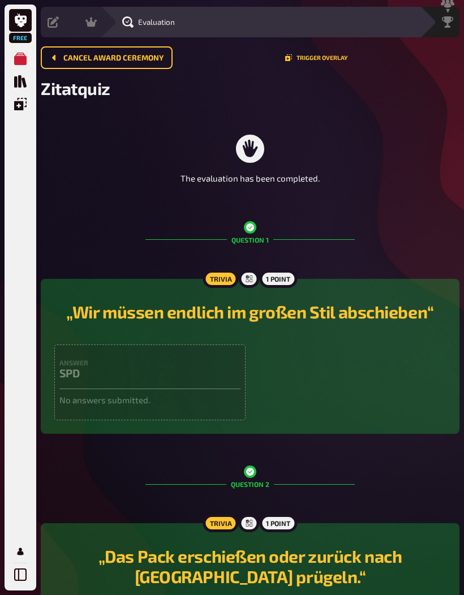
scroll to position [32, 0]
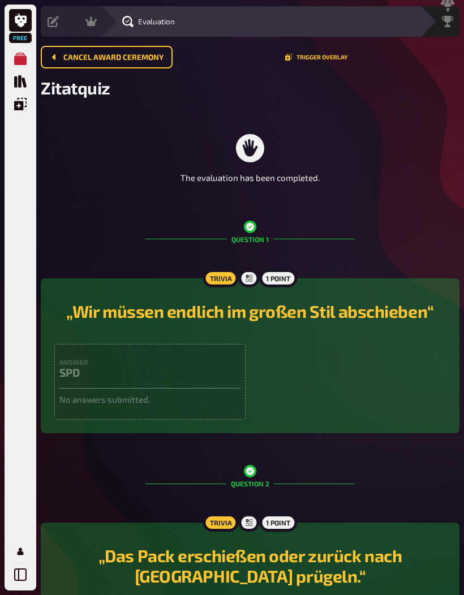
click at [23, 65] on icon "My Quizzes" at bounding box center [20, 59] width 12 height 12
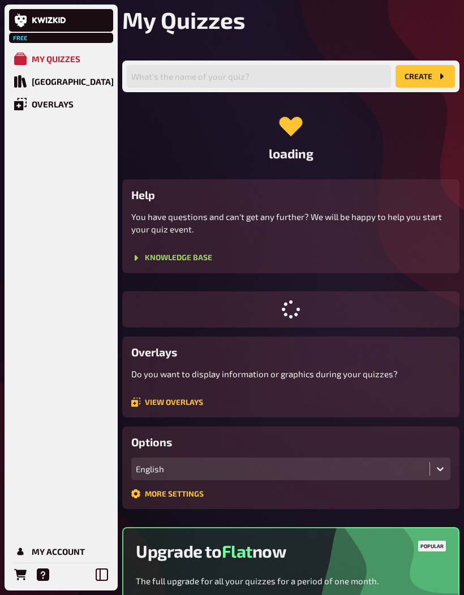
click at [25, 87] on icon "Quiz Library" at bounding box center [20, 81] width 12 height 12
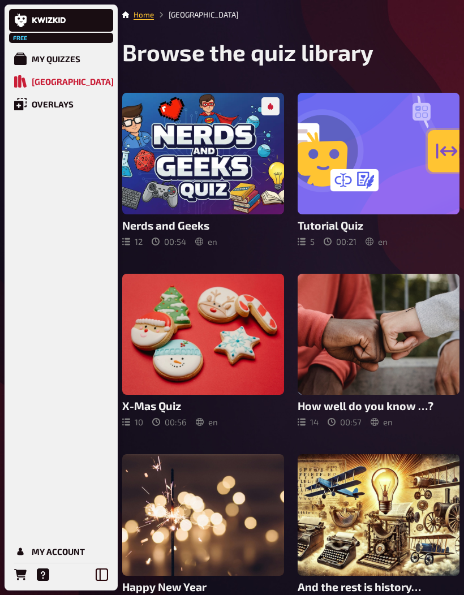
click at [34, 63] on div "My Quizzes" at bounding box center [56, 59] width 49 height 10
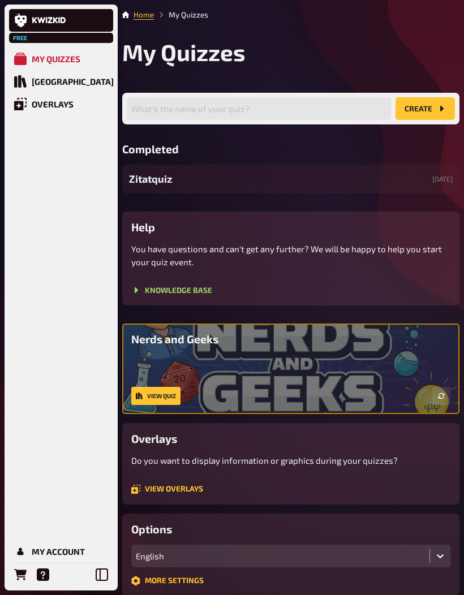
click at [361, 188] on div "Zitatquiz 24/09/2025" at bounding box center [290, 179] width 337 height 29
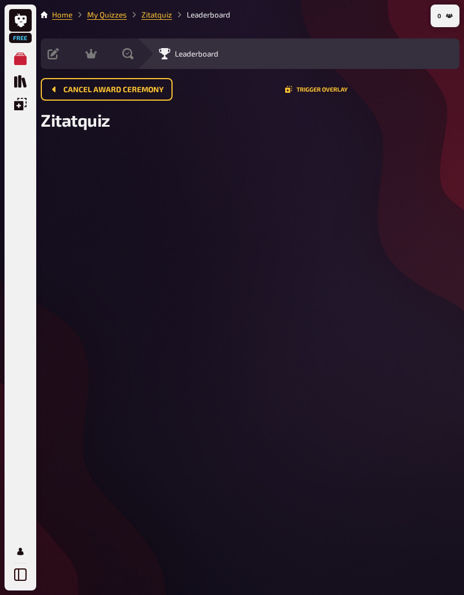
click at [79, 94] on span "Cancel award ceremony" at bounding box center [113, 90] width 100 height 8
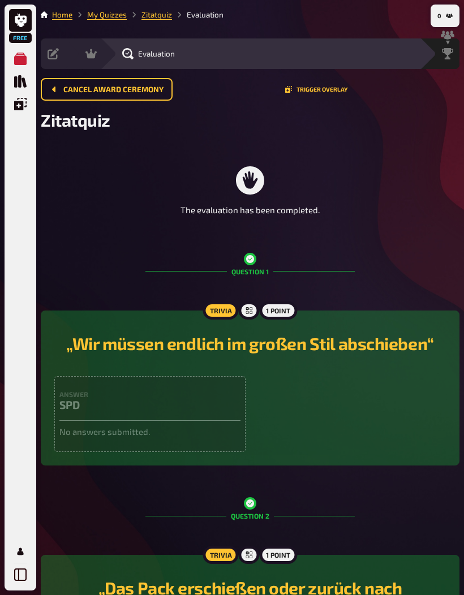
click at [77, 90] on span "Cancel award ceremony" at bounding box center [113, 90] width 100 height 8
click at [76, 94] on button "Cancel award ceremony" at bounding box center [107, 89] width 132 height 23
click at [72, 87] on span "Cancel award ceremony" at bounding box center [113, 90] width 100 height 8
click at [68, 86] on span "Cancel award ceremony" at bounding box center [113, 90] width 100 height 8
click at [62, 83] on button "Cancel award ceremony" at bounding box center [107, 89] width 132 height 23
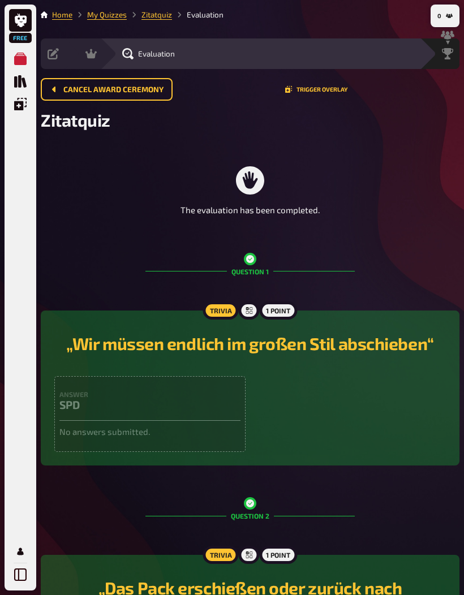
click at [62, 88] on button "Cancel award ceremony" at bounding box center [107, 89] width 132 height 23
click at [64, 83] on button "Cancel award ceremony" at bounding box center [107, 89] width 132 height 23
click at [65, 83] on button "Cancel award ceremony" at bounding box center [107, 89] width 132 height 23
click at [67, 83] on button "Cancel award ceremony" at bounding box center [107, 89] width 132 height 23
click at [90, 12] on link "My Quizzes" at bounding box center [107, 14] width 40 height 9
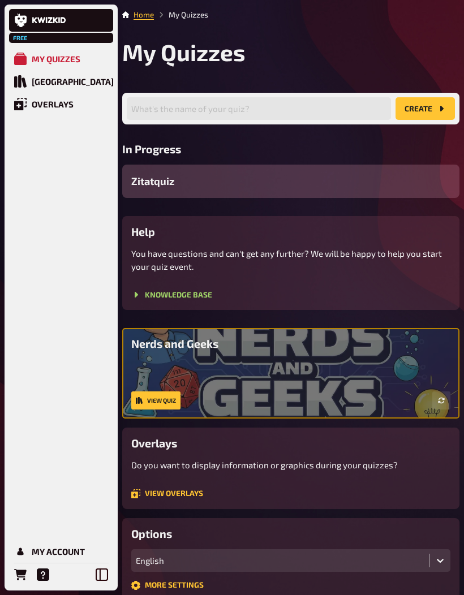
click at [154, 184] on span "Zitatquiz" at bounding box center [152, 181] width 43 height 15
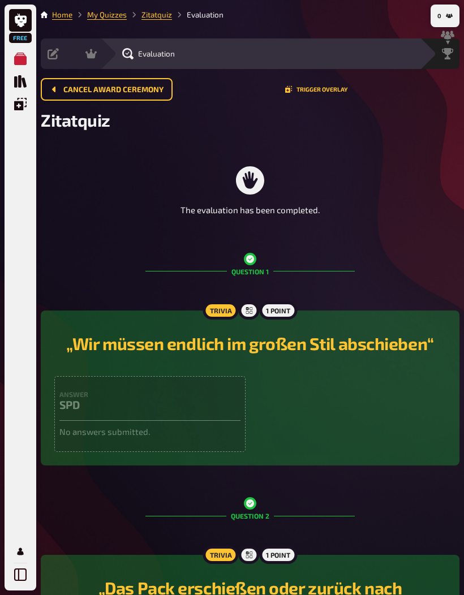
click at [74, 89] on span "Cancel award ceremony" at bounding box center [113, 90] width 100 height 8
click at [67, 86] on span "Cancel award ceremony" at bounding box center [113, 90] width 100 height 8
click at [96, 51] on icon at bounding box center [90, 53] width 11 height 11
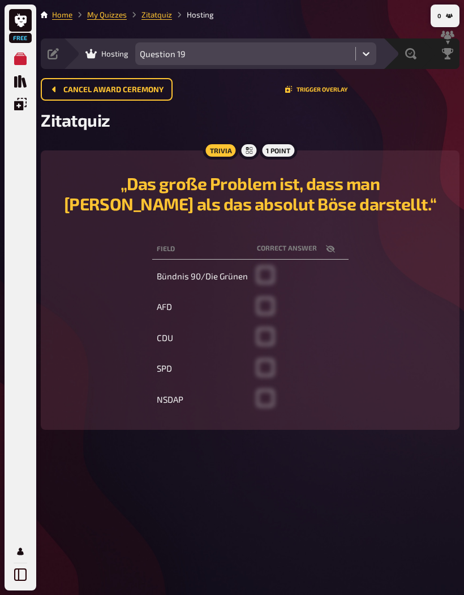
click at [108, 55] on span "Hosting" at bounding box center [114, 53] width 27 height 9
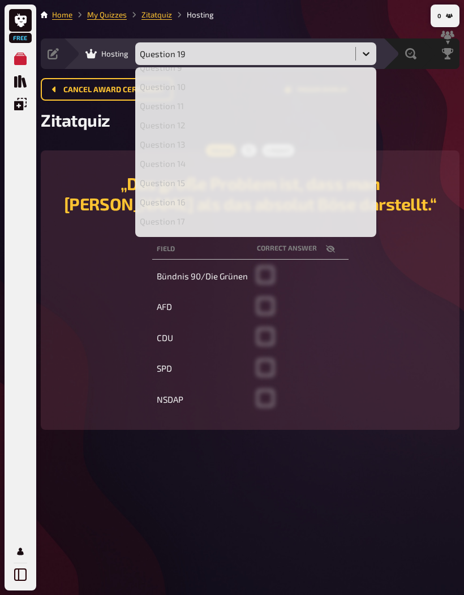
scroll to position [161, 0]
click at [282, 170] on div "Question 14" at bounding box center [256, 166] width 232 height 10
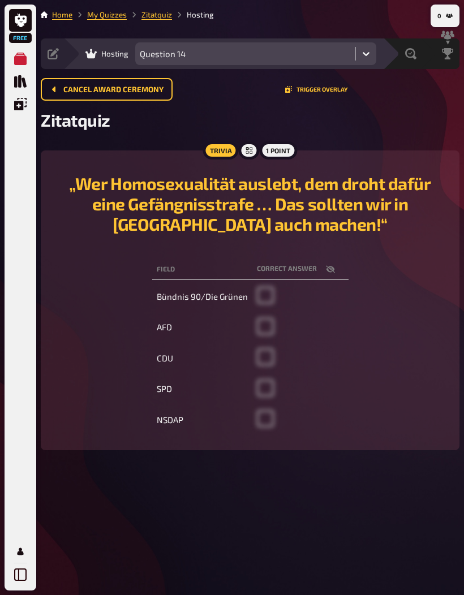
click at [159, 94] on button "Cancel award ceremony" at bounding box center [107, 89] width 132 height 23
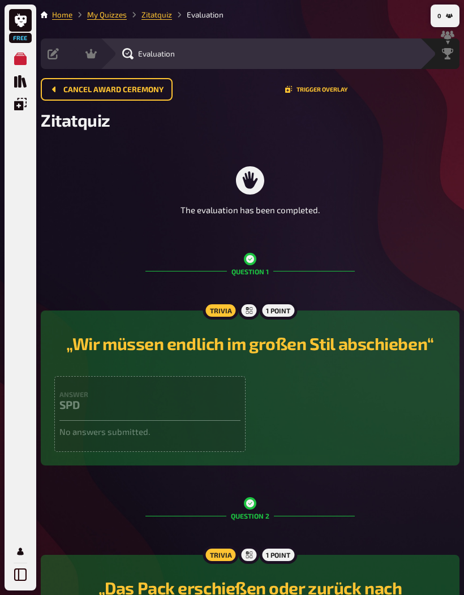
click at [133, 98] on button "Cancel award ceremony" at bounding box center [107, 89] width 132 height 23
click at [145, 93] on span "Cancel award ceremony" at bounding box center [113, 90] width 100 height 8
click at [53, 60] on div "Setup Edit Content Quiz Lobby" at bounding box center [52, 53] width 23 height 31
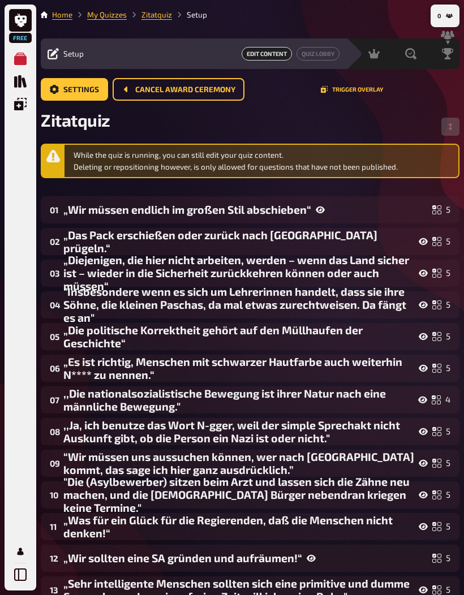
click at [225, 98] on button "Cancel award ceremony" at bounding box center [179, 89] width 132 height 23
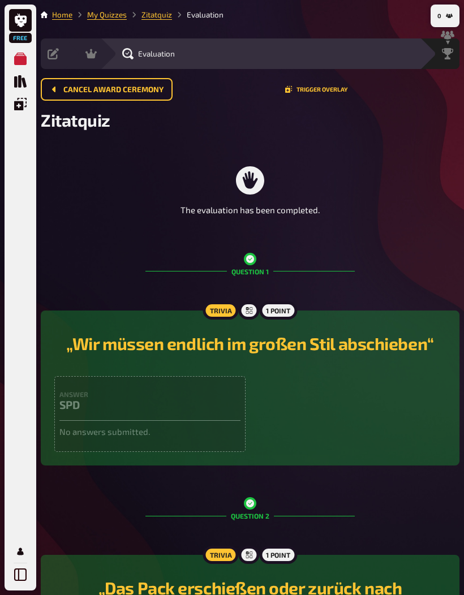
click at [144, 94] on span "Cancel award ceremony" at bounding box center [113, 90] width 100 height 8
click at [57, 48] on icon at bounding box center [53, 53] width 11 height 11
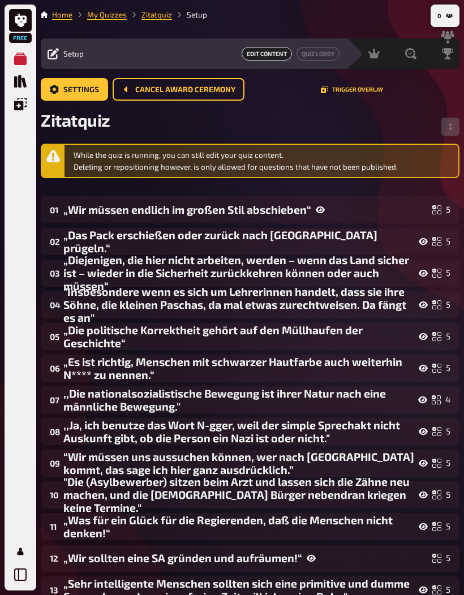
click at [412, 61] on div "Evaluation" at bounding box center [401, 53] width 37 height 31
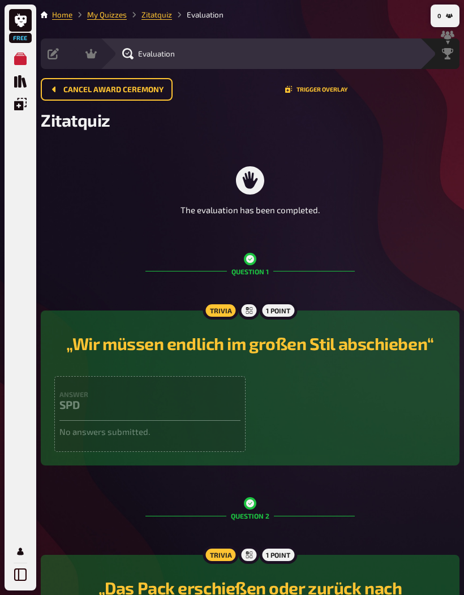
click at [443, 48] on div "Leaderboard" at bounding box center [447, 53] width 11 height 11
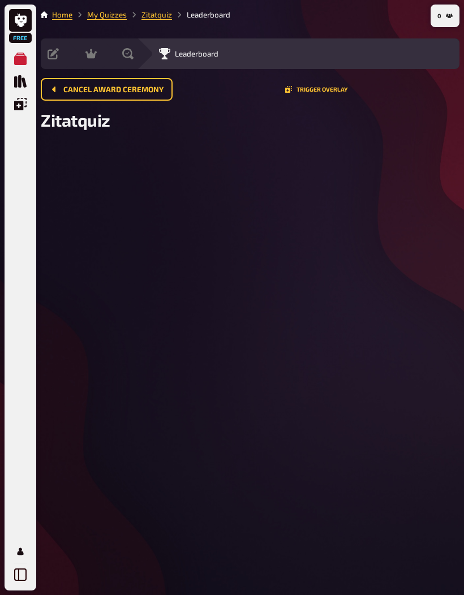
click at [136, 61] on div "Evaluation" at bounding box center [118, 53] width 37 height 31
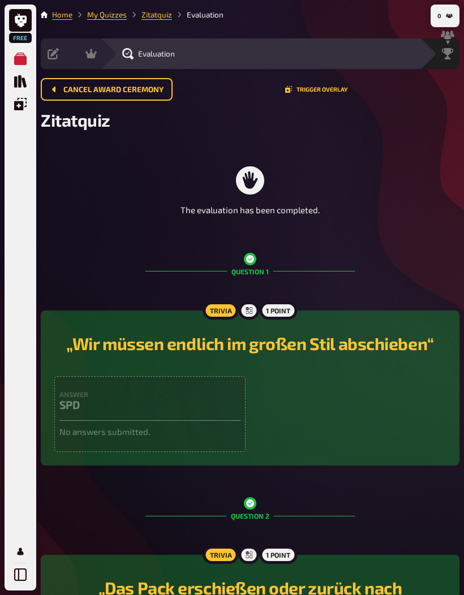
click at [0, 0] on span "Leaderboard" at bounding box center [0, 0] width 0 height 0
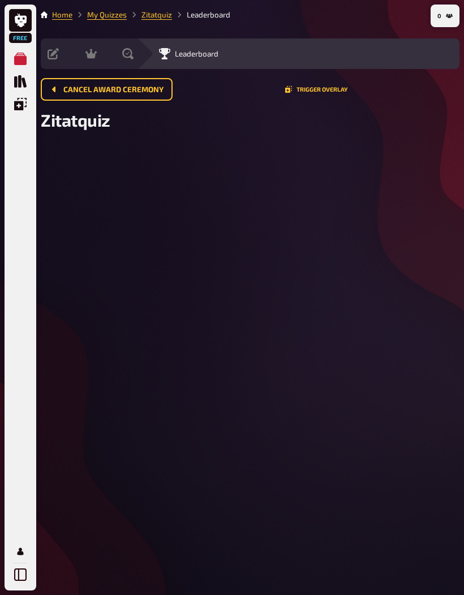
click at [437, 24] on button "0" at bounding box center [445, 16] width 24 height 18
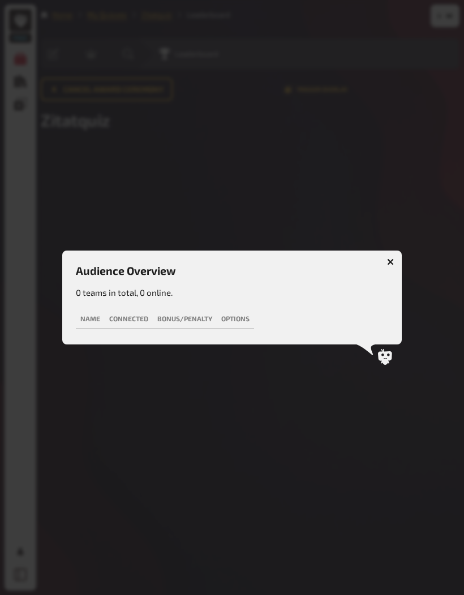
click at [98, 324] on th "Name" at bounding box center [90, 319] width 29 height 19
click at [126, 320] on th "Connected" at bounding box center [129, 319] width 48 height 19
click at [179, 320] on th "Bonus/Penalty" at bounding box center [185, 319] width 64 height 19
click at [280, 354] on div at bounding box center [232, 297] width 464 height 595
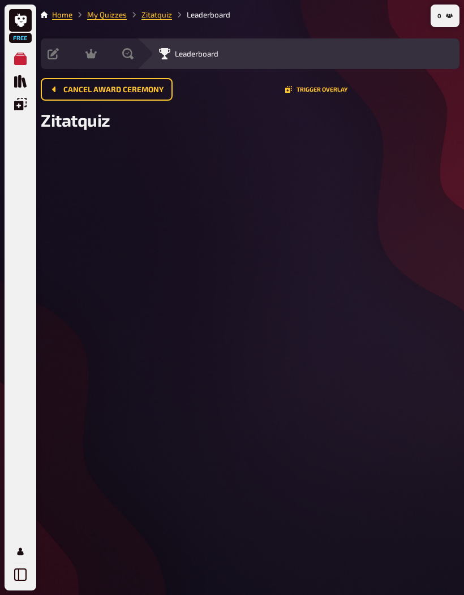
click at [156, 89] on span "Cancel award ceremony" at bounding box center [113, 90] width 100 height 8
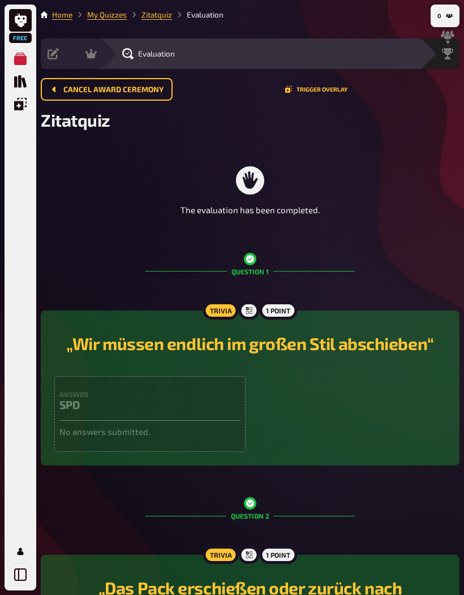
click at [150, 92] on span "Cancel award ceremony" at bounding box center [113, 90] width 100 height 8
click at [162, 98] on button "Cancel award ceremony" at bounding box center [107, 89] width 132 height 23
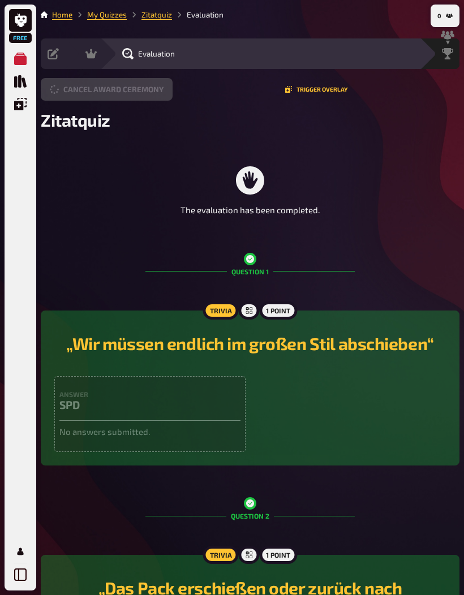
click at [146, 94] on button "Cancel award ceremony" at bounding box center [107, 89] width 132 height 23
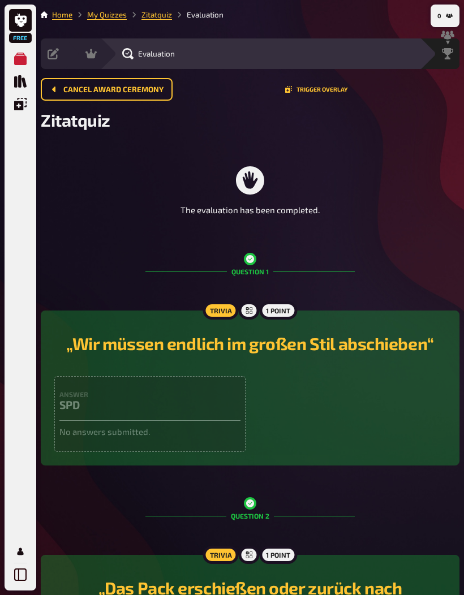
click at [458, 8] on nav "0" at bounding box center [444, 16] width 29 height 23
click at [449, 55] on div "Leaderboard" at bounding box center [447, 53] width 24 height 11
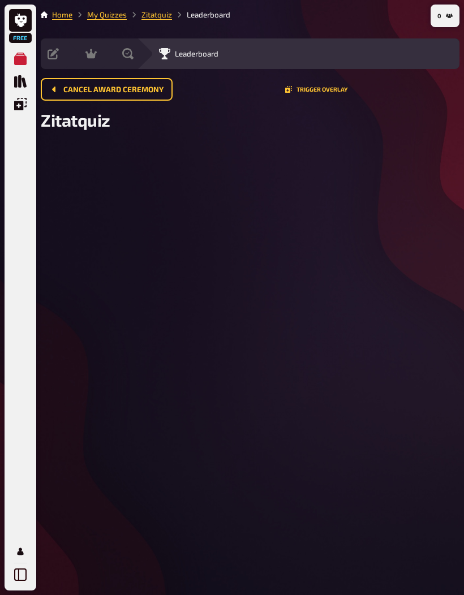
click at [123, 98] on button "Cancel award ceremony" at bounding box center [107, 89] width 132 height 23
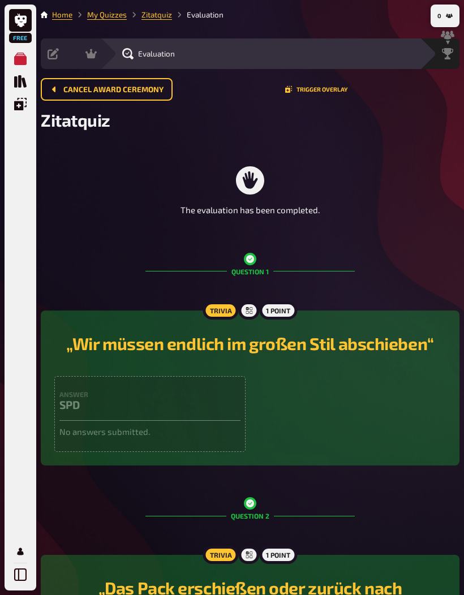
click at [120, 96] on button "Cancel award ceremony" at bounding box center [107, 89] width 132 height 23
click at [87, 109] on div "Cancel award ceremony Trigger Overlay" at bounding box center [250, 94] width 419 height 32
click at [96, 46] on div "Hosting undefined" at bounding box center [81, 53] width 37 height 31
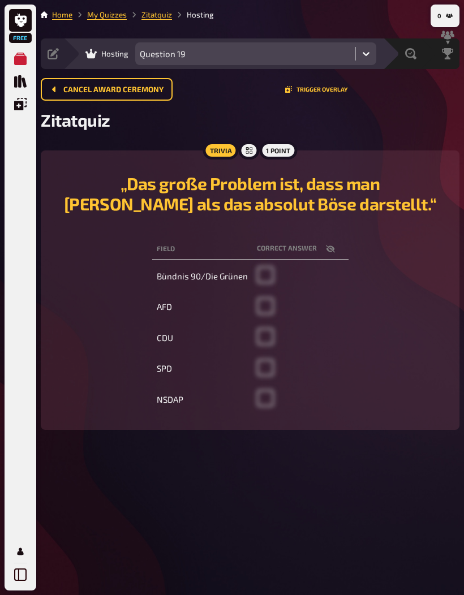
click at [448, 38] on div "Leaderboard" at bounding box center [440, 53] width 40 height 31
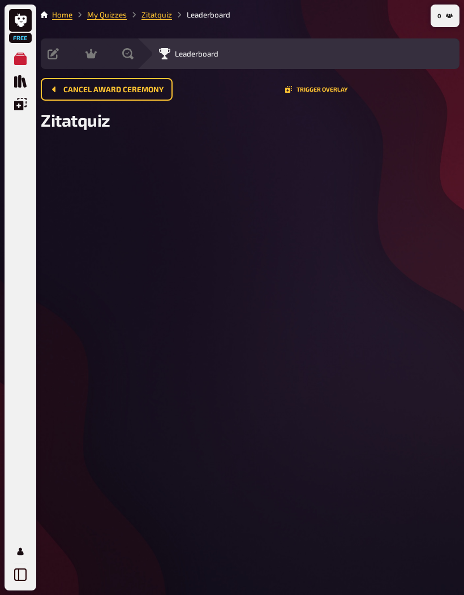
click at [436, 10] on button "0" at bounding box center [445, 16] width 24 height 18
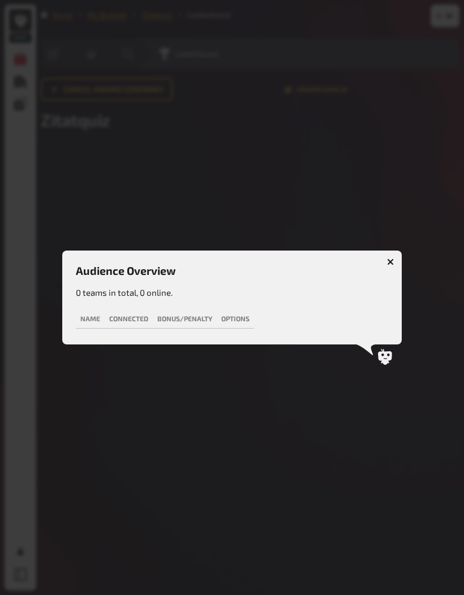
click at [395, 264] on button "button" at bounding box center [390, 262] width 18 height 18
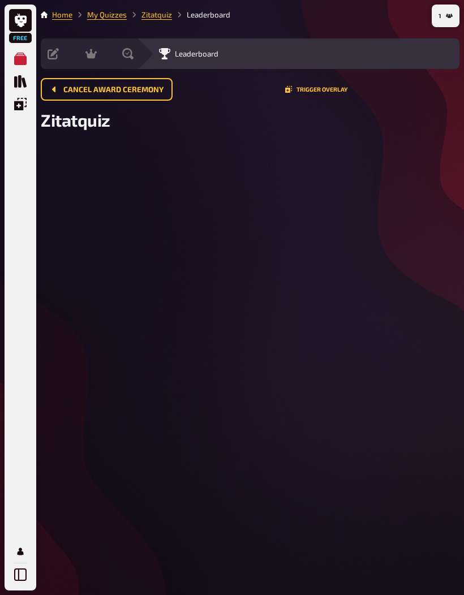
click at [402, 132] on main "Home My Quizzes Zitatquiz Leaderboard Setup Edit Content Quiz Lobby Hosting und…" at bounding box center [250, 76] width 419 height 135
click at [443, 7] on button "1" at bounding box center [445, 16] width 23 height 18
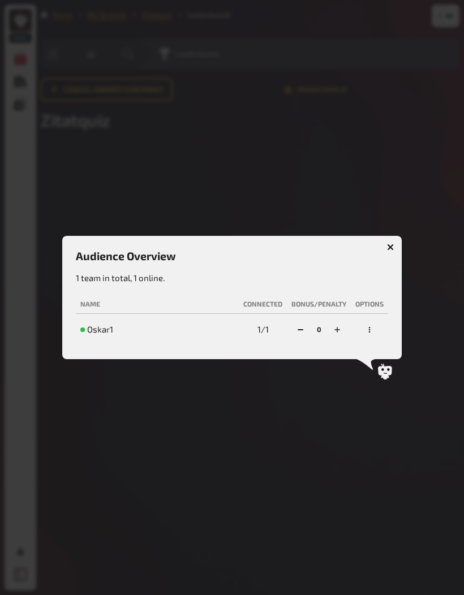
click at [206, 394] on div at bounding box center [232, 297] width 464 height 595
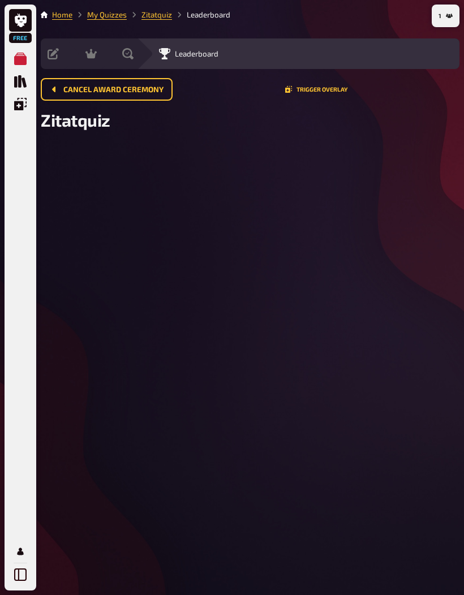
click at [143, 92] on span "Cancel award ceremony" at bounding box center [113, 90] width 100 height 8
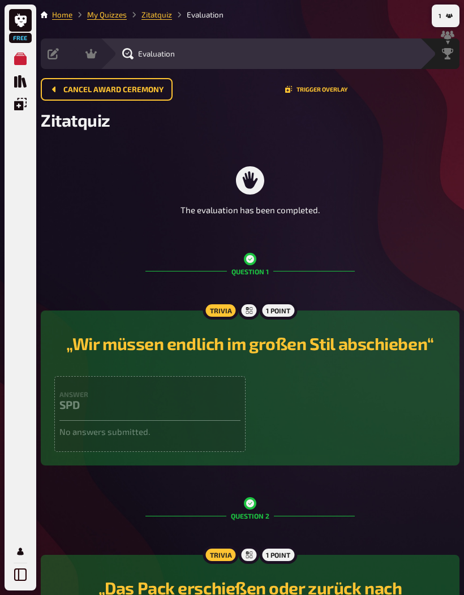
click at [134, 96] on button "Cancel award ceremony" at bounding box center [107, 89] width 132 height 23
click at [143, 88] on span "Cancel award ceremony" at bounding box center [113, 90] width 100 height 8
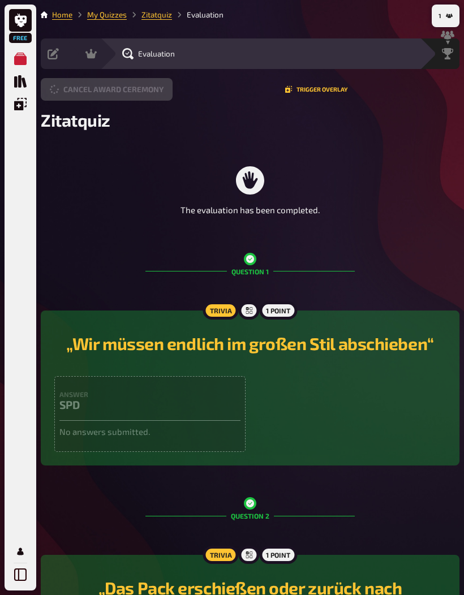
click at [127, 97] on button "Cancel award ceremony" at bounding box center [107, 89] width 132 height 23
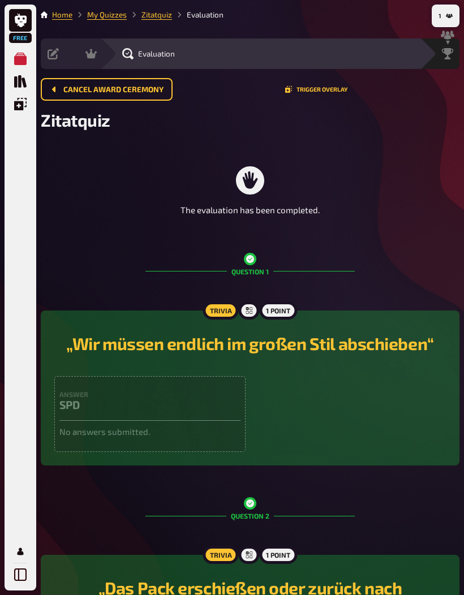
click at [127, 97] on button "Cancel award ceremony" at bounding box center [107, 89] width 132 height 23
click at [127, 96] on button "Cancel award ceremony" at bounding box center [107, 89] width 132 height 23
click at [127, 95] on button "Cancel award ceremony" at bounding box center [107, 89] width 132 height 23
click at [127, 96] on button "Cancel award ceremony" at bounding box center [107, 89] width 132 height 23
click at [152, 96] on button "Cancel award ceremony" at bounding box center [107, 89] width 132 height 23
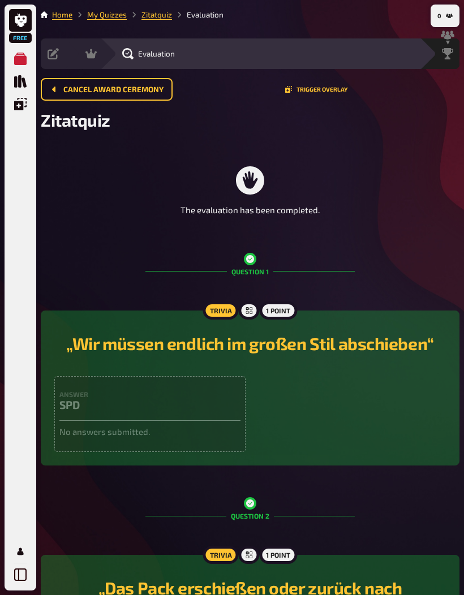
click at [149, 89] on span "Cancel award ceremony" at bounding box center [113, 90] width 100 height 8
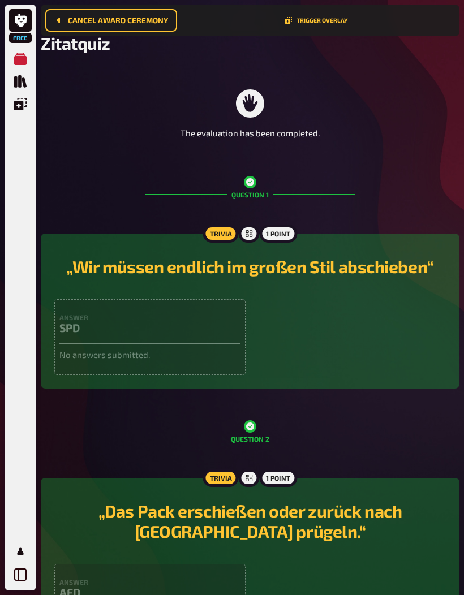
scroll to position [92, 0]
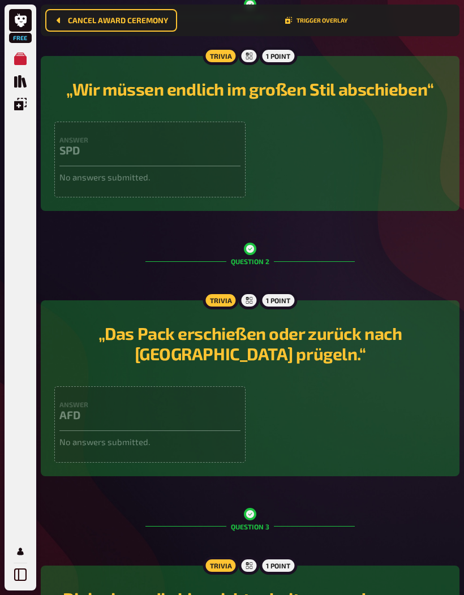
scroll to position [274, 0]
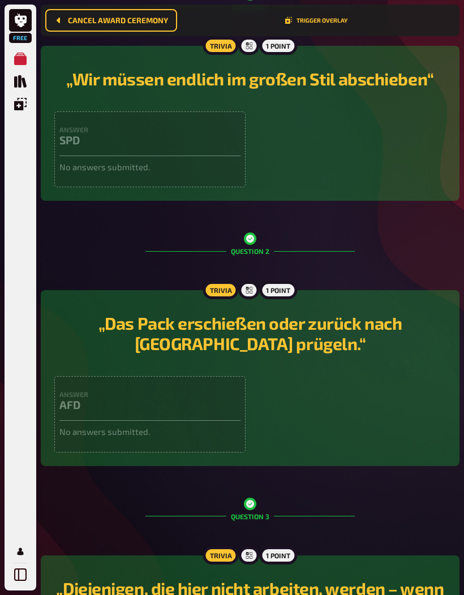
click at [458, 462] on div "Trivia 1 point „Das Pack erschießen oder zurück nach Afrika prügeln.“ Answer AF…" at bounding box center [250, 378] width 419 height 176
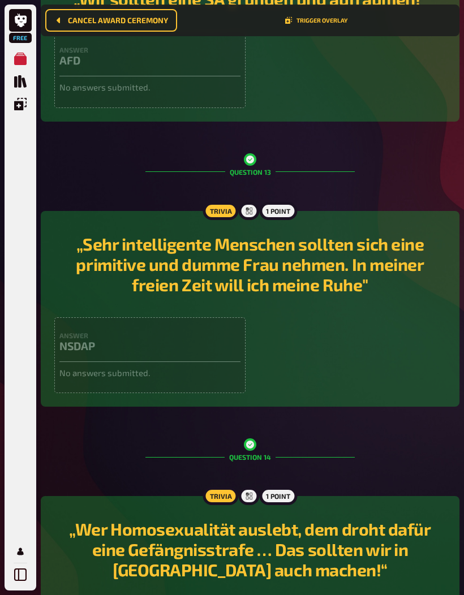
scroll to position [3410, 0]
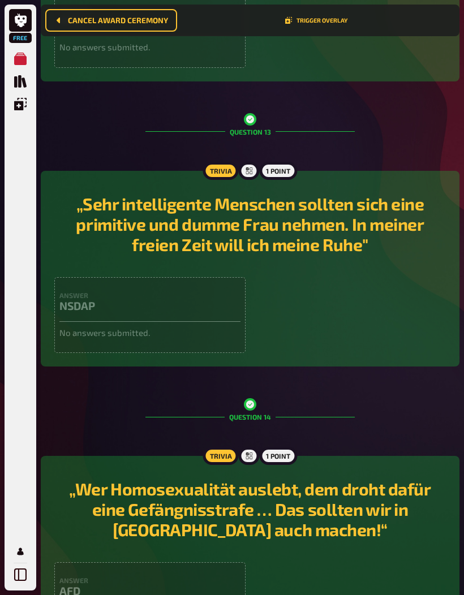
click at [108, 493] on div "„Wer Homosexualität auslebt, dem droht dafür eine Gefängnisstrafe … Das sollten…" at bounding box center [249, 511] width 391 height 84
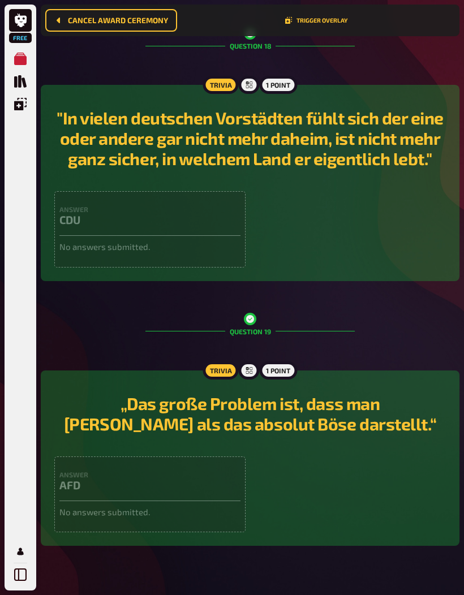
scroll to position [0, 0]
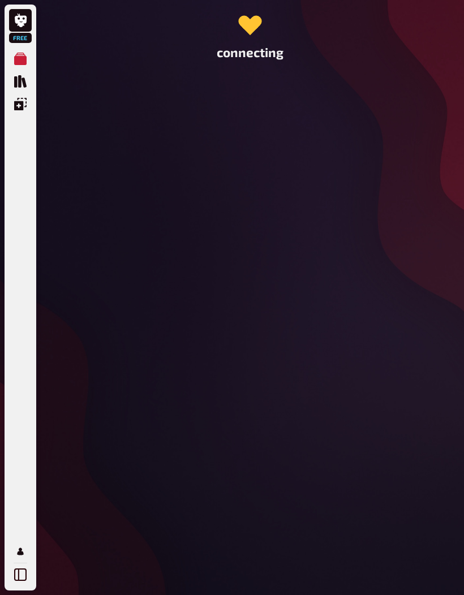
click at [443, 367] on div "connecting" at bounding box center [250, 297] width 428 height 595
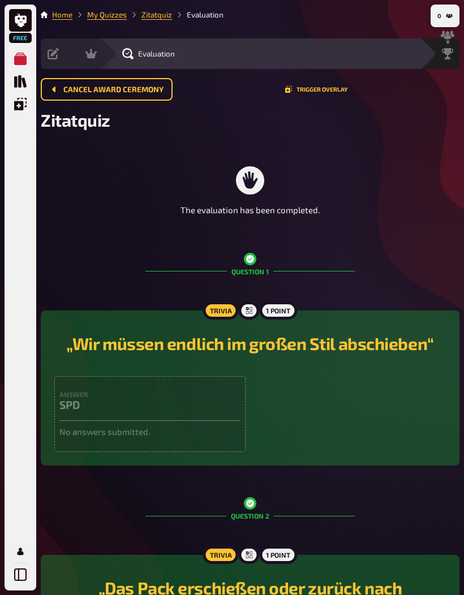
click at [150, 86] on span "Cancel award ceremony" at bounding box center [113, 90] width 100 height 8
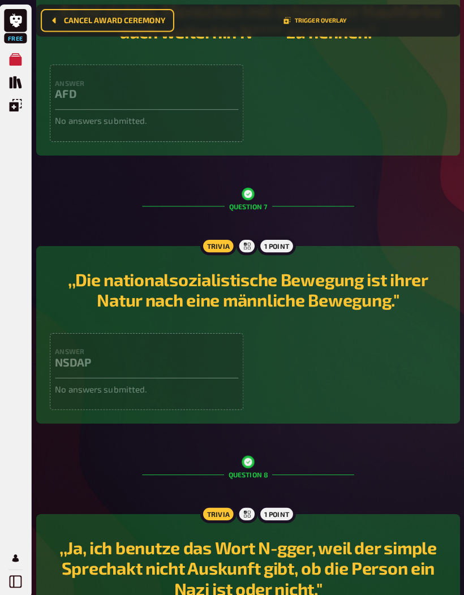
scroll to position [1685, 0]
